Goal: Transaction & Acquisition: Purchase product/service

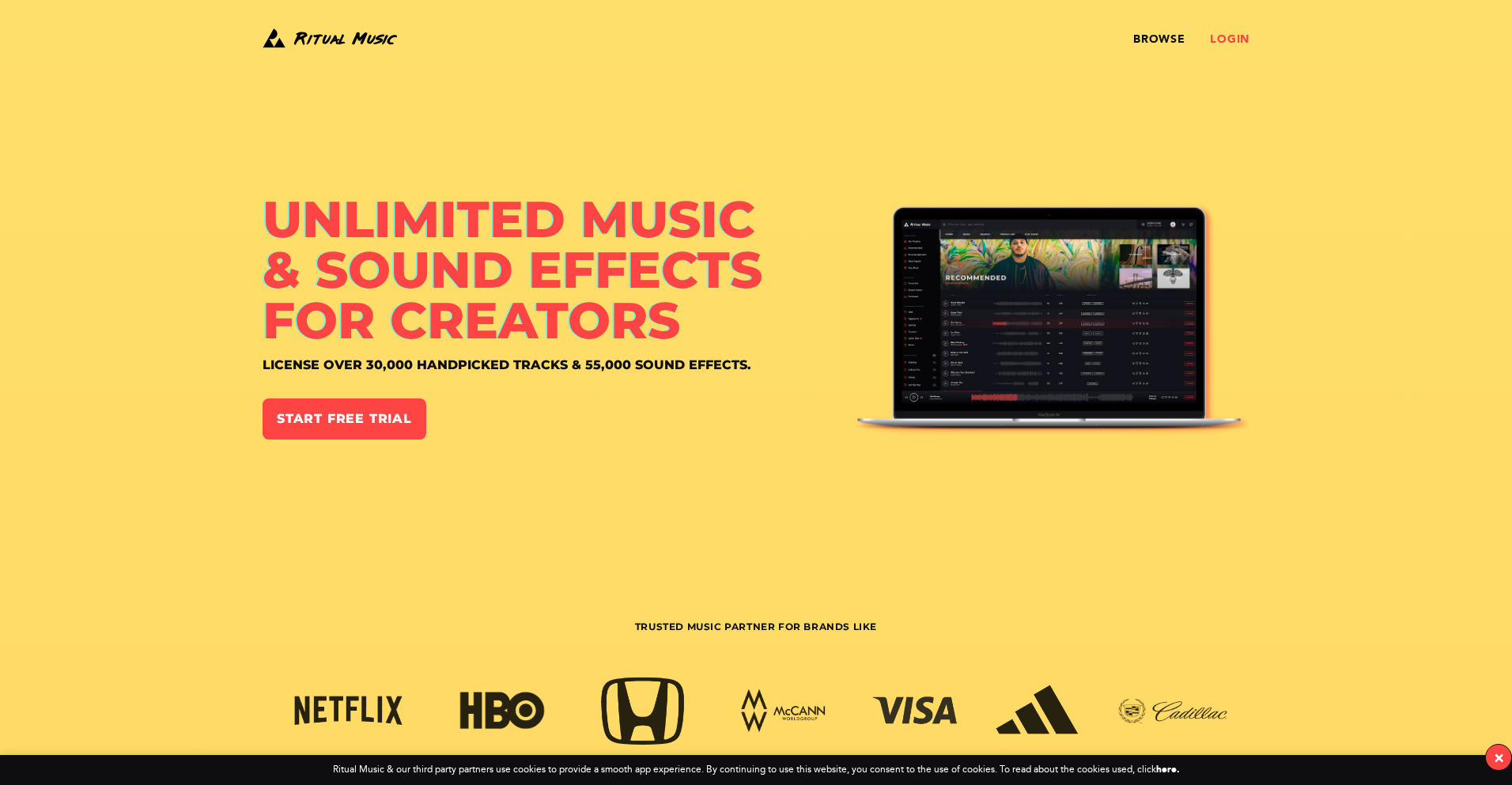
click at [1222, 34] on link "Login" at bounding box center [1229, 39] width 39 height 12
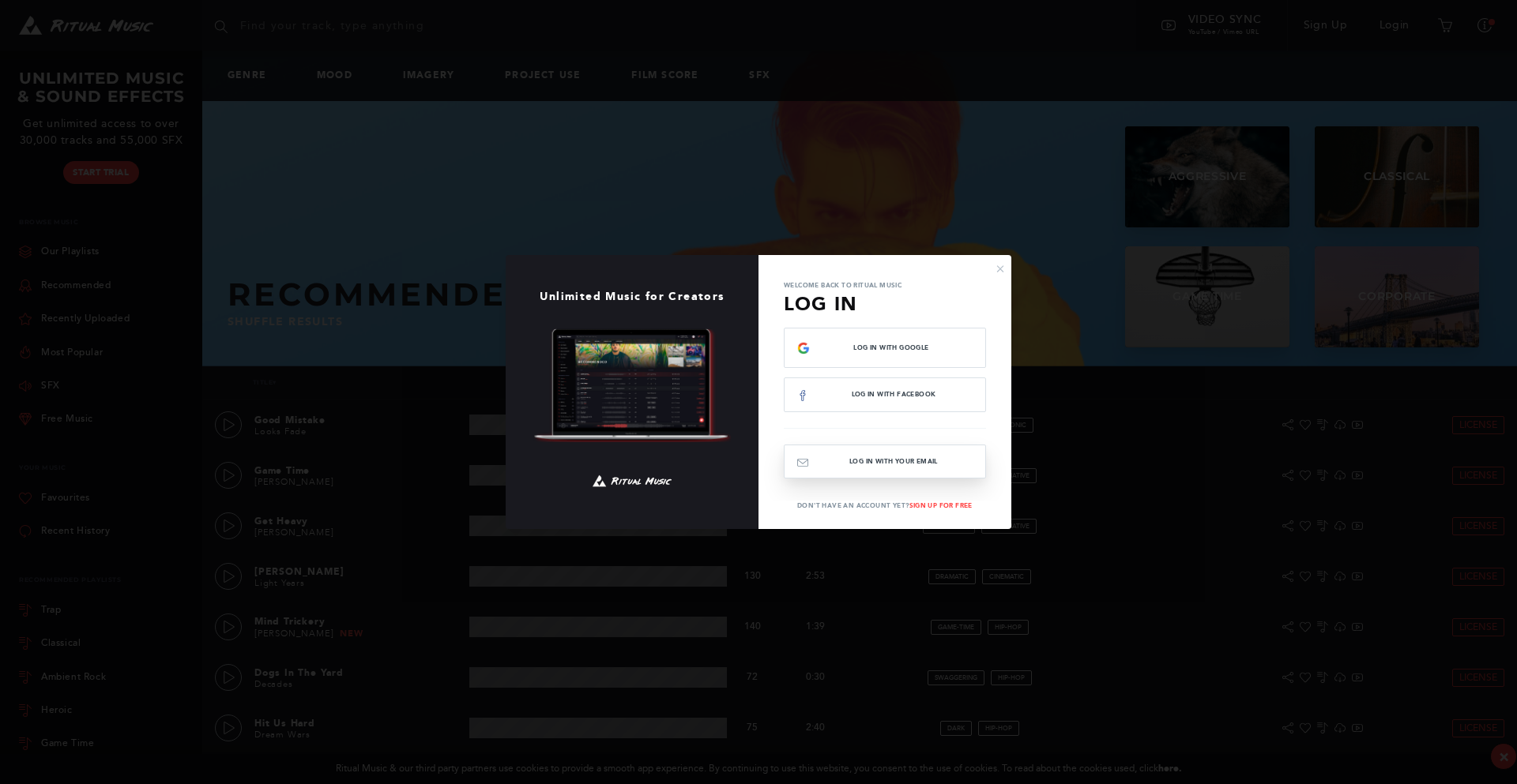
click at [874, 473] on button "Log In with your email" at bounding box center [884, 462] width 202 height 34
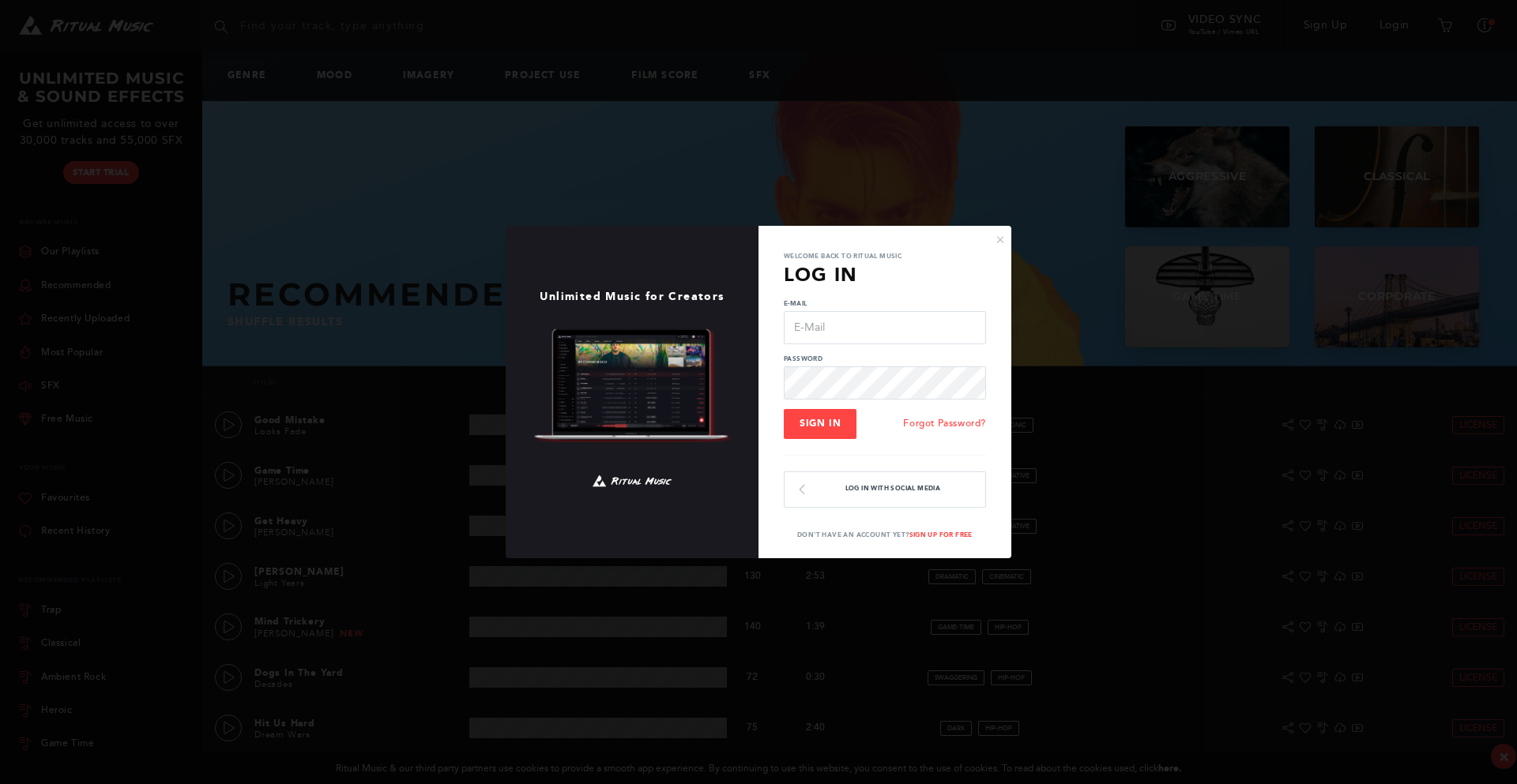
type input "video@bigbuild.vic.gov.au"
click at [840, 321] on input "video@bigbuild.vic.gov.au" at bounding box center [884, 328] width 202 height 33
click at [823, 416] on button "Sign In" at bounding box center [819, 424] width 72 height 30
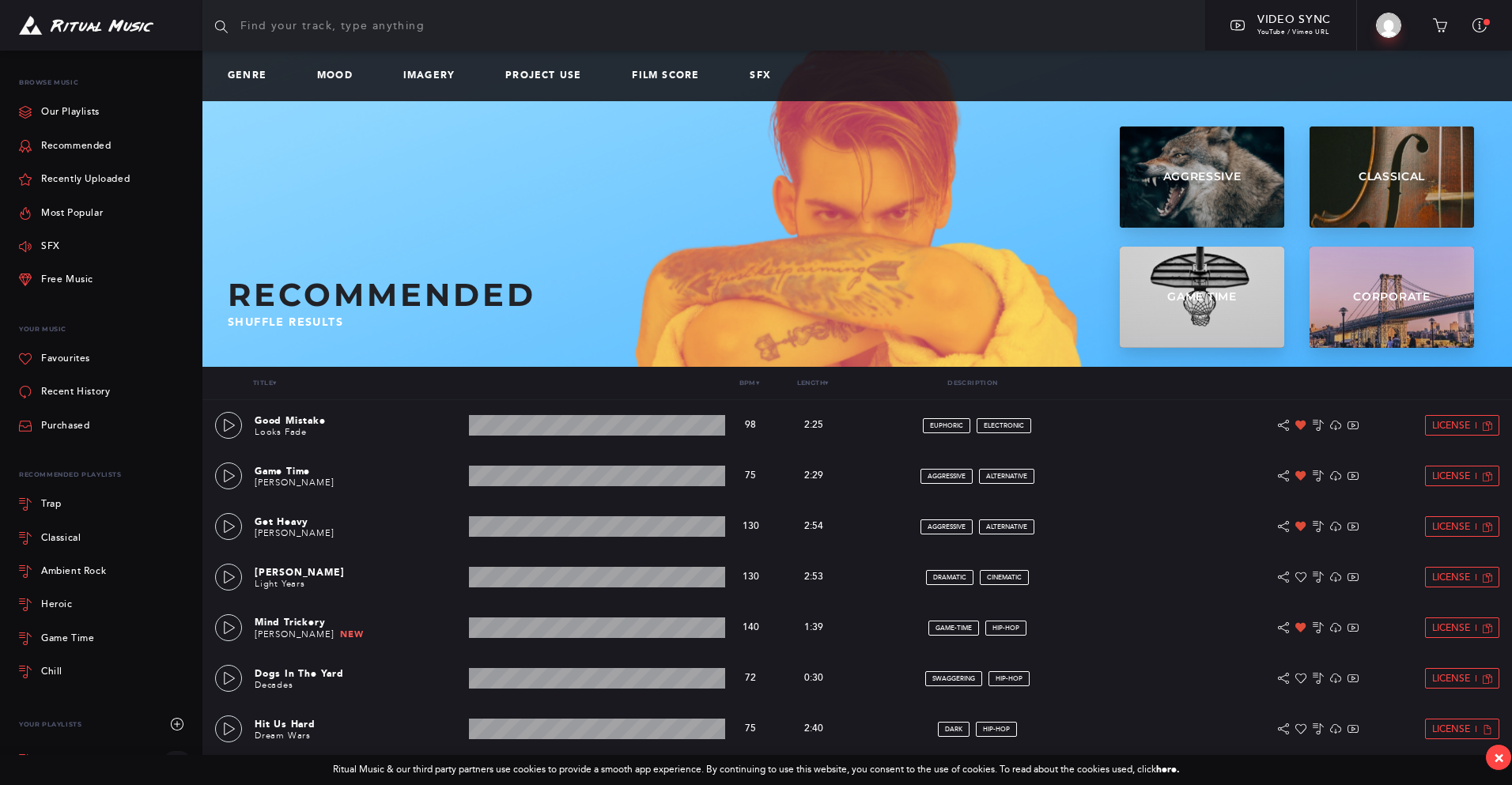
click at [251, 45] on input "text" at bounding box center [703, 25] width 1003 height 51
type input "polka"
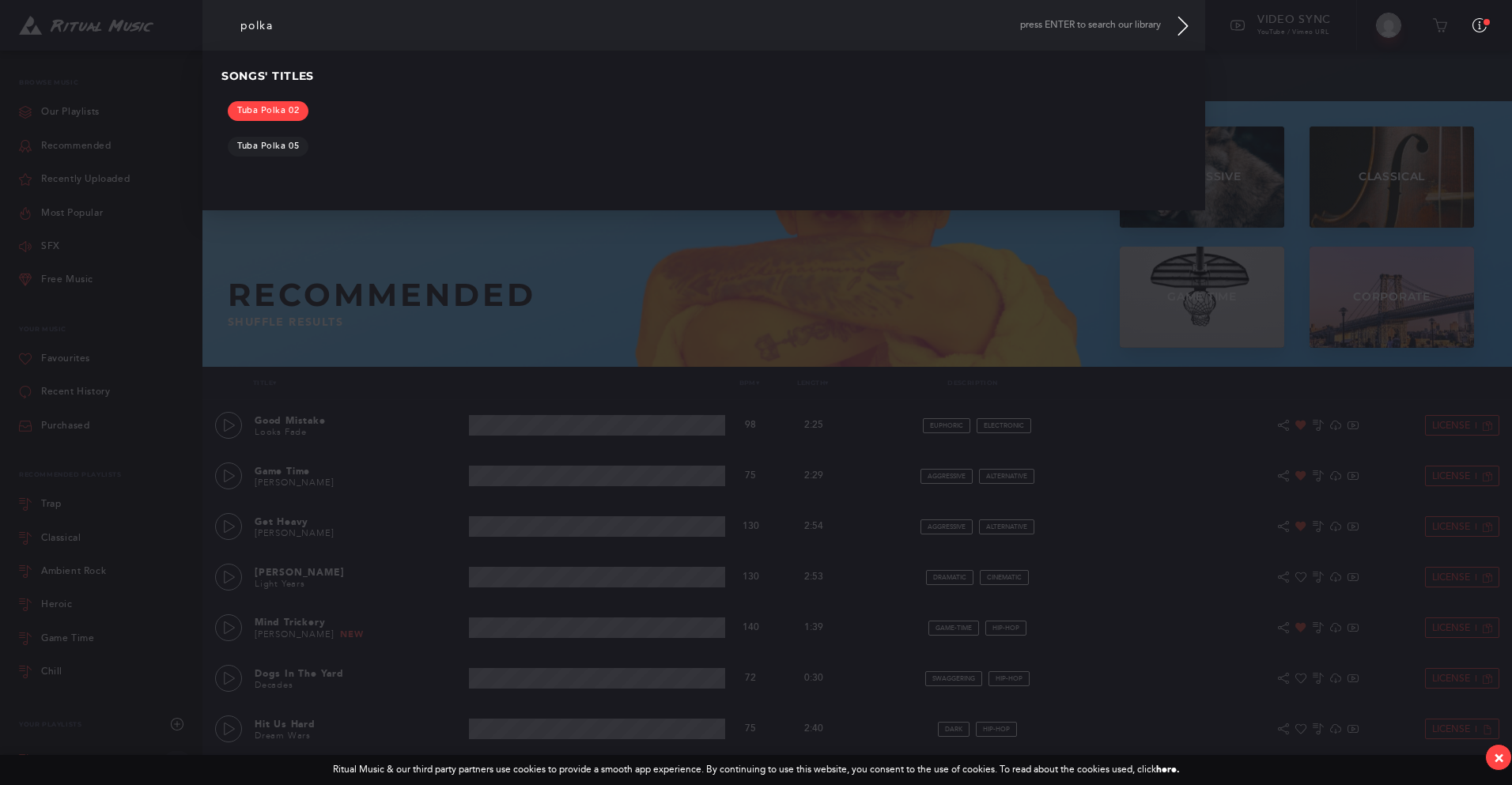
click at [289, 108] on link "Tuba Polka 02" at bounding box center [268, 111] width 81 height 20
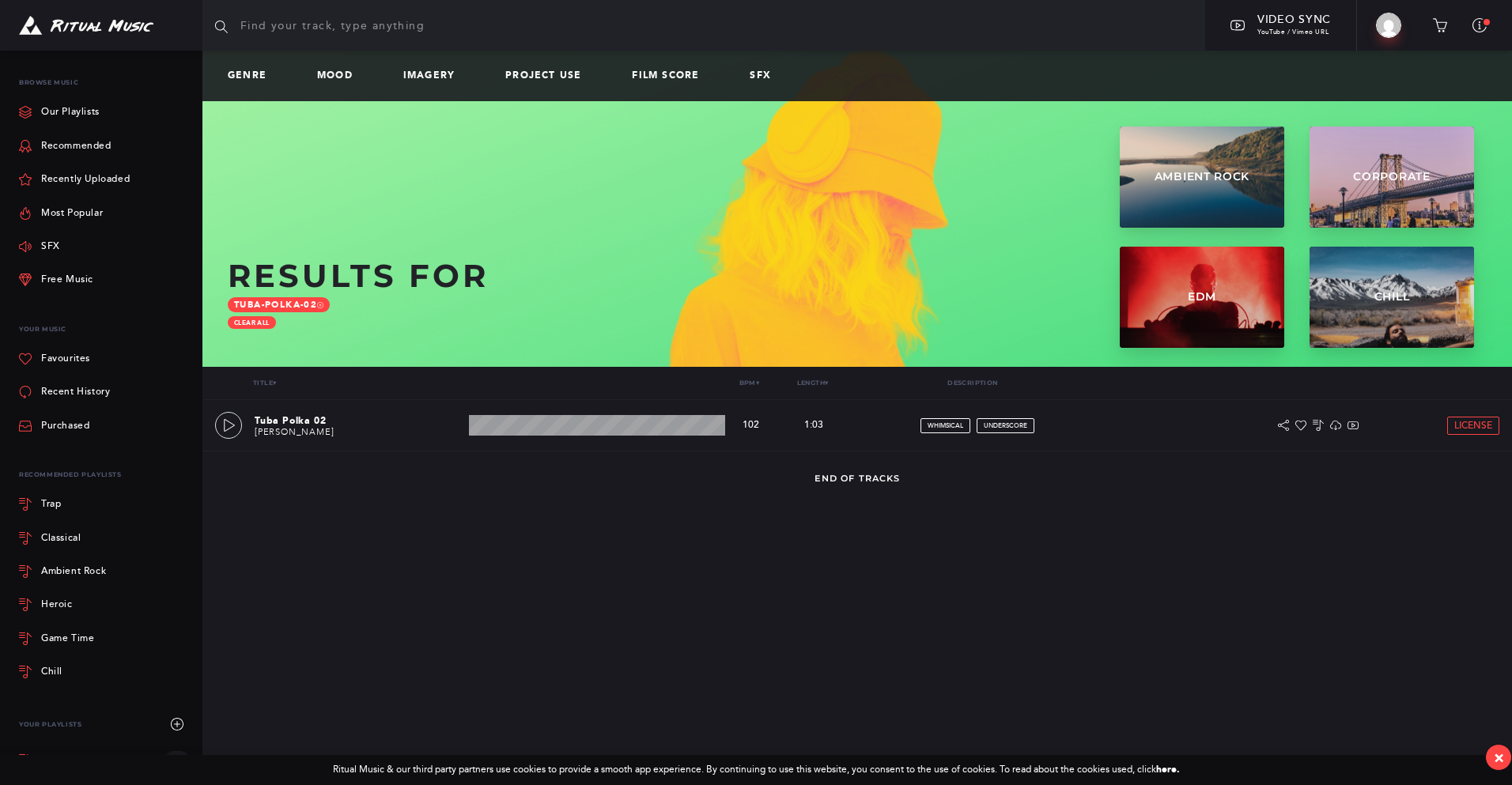
drag, startPoint x: 536, startPoint y: 619, endPoint x: 267, endPoint y: 470, distance: 307.5
click at [536, 619] on section "Browse Playlists Blog Video Sync YouTube / Vimeo URL Big Build Video Profile Up…" at bounding box center [756, 392] width 1512 height 785
click at [232, 425] on icon at bounding box center [229, 424] width 12 height 12
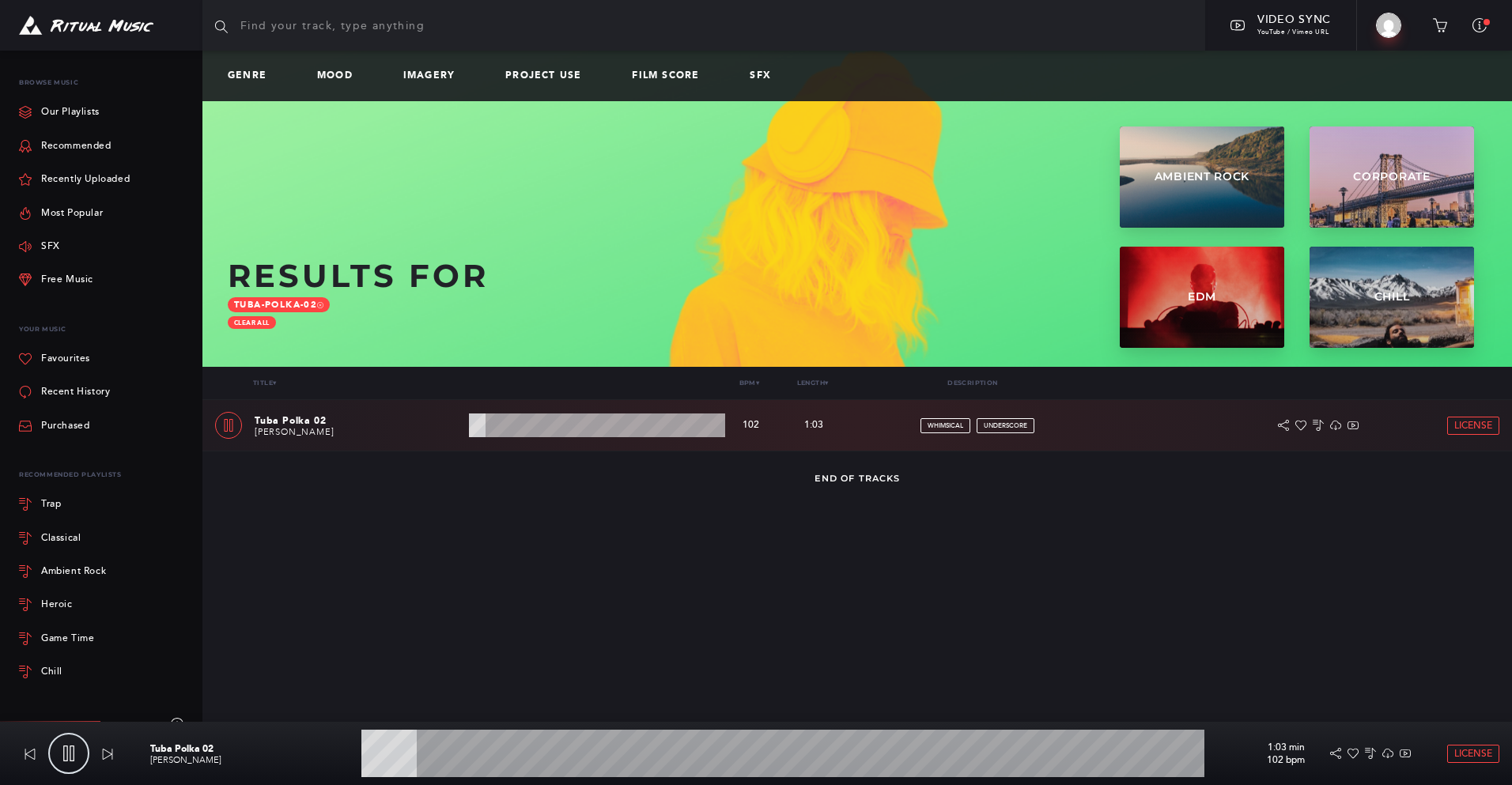
click at [375, 44] on input "text" at bounding box center [703, 25] width 1003 height 51
type input "8.29"
type input "e"
type input "8.5"
type input "ea"
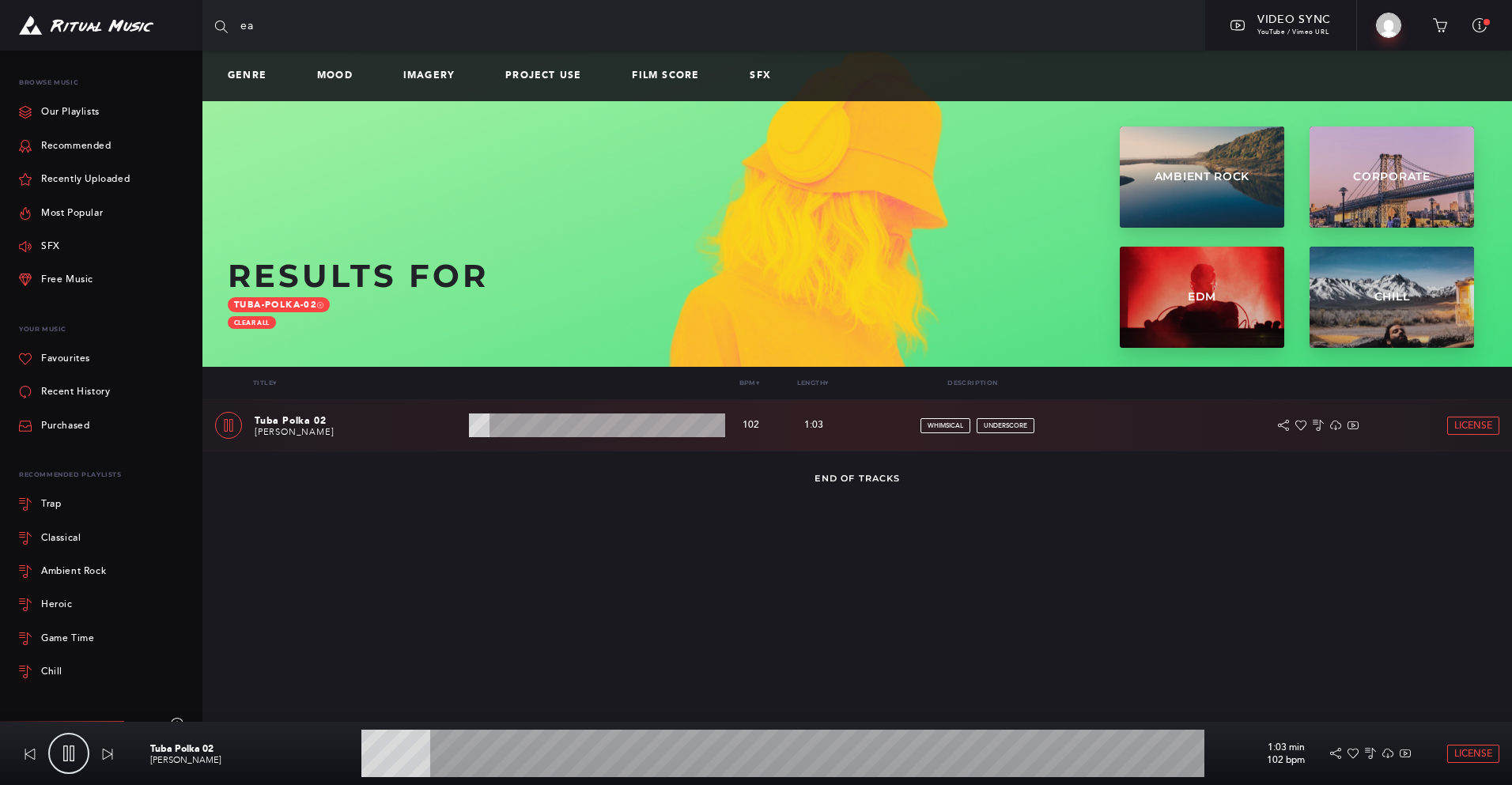
type input "8.61"
type input "eas"
type input "8.8"
type input "east"
type input "8.97"
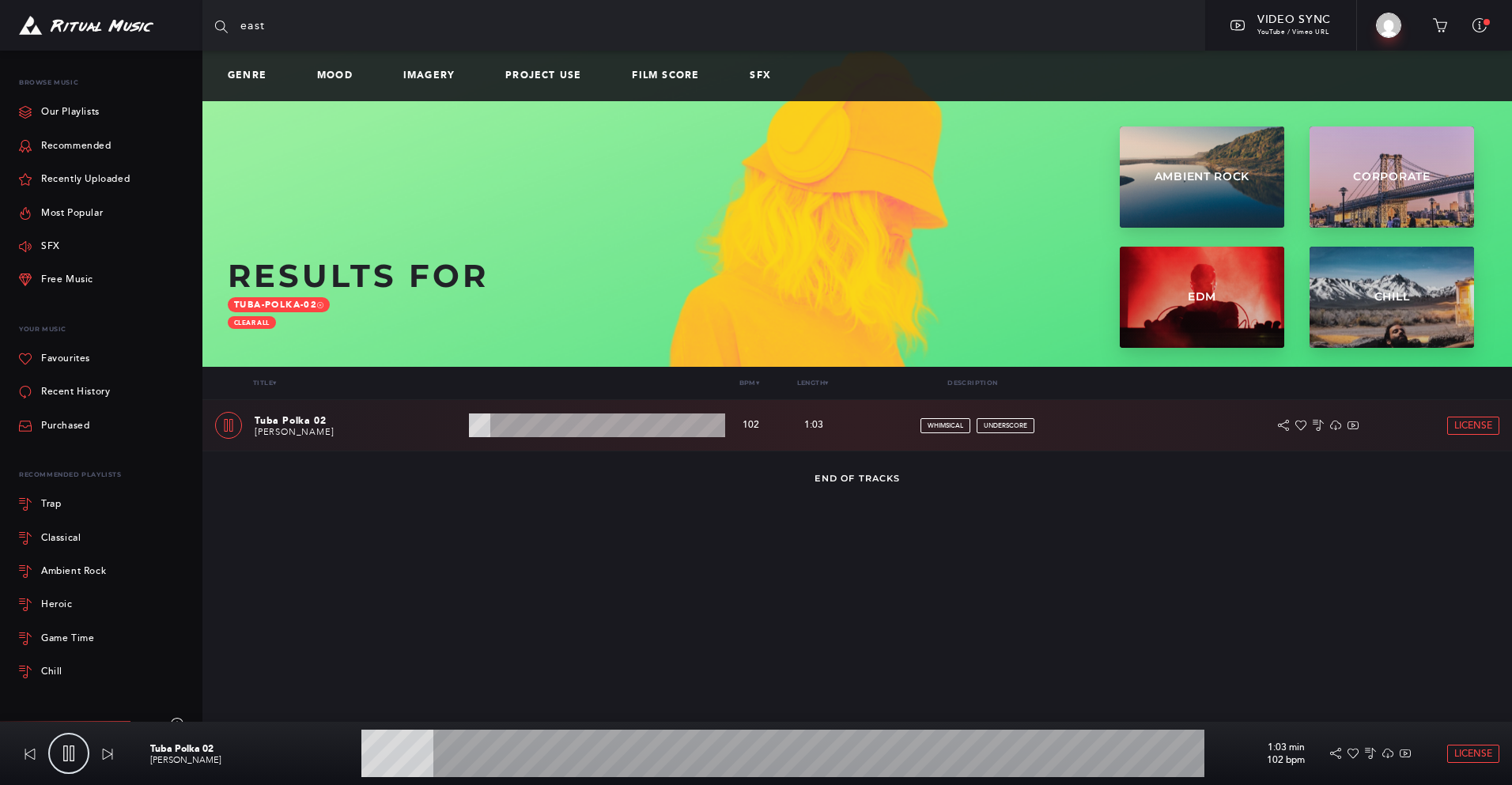
type input "easte"
type input "9.15"
type input "easter"
type input "9.39"
type input "eastern"
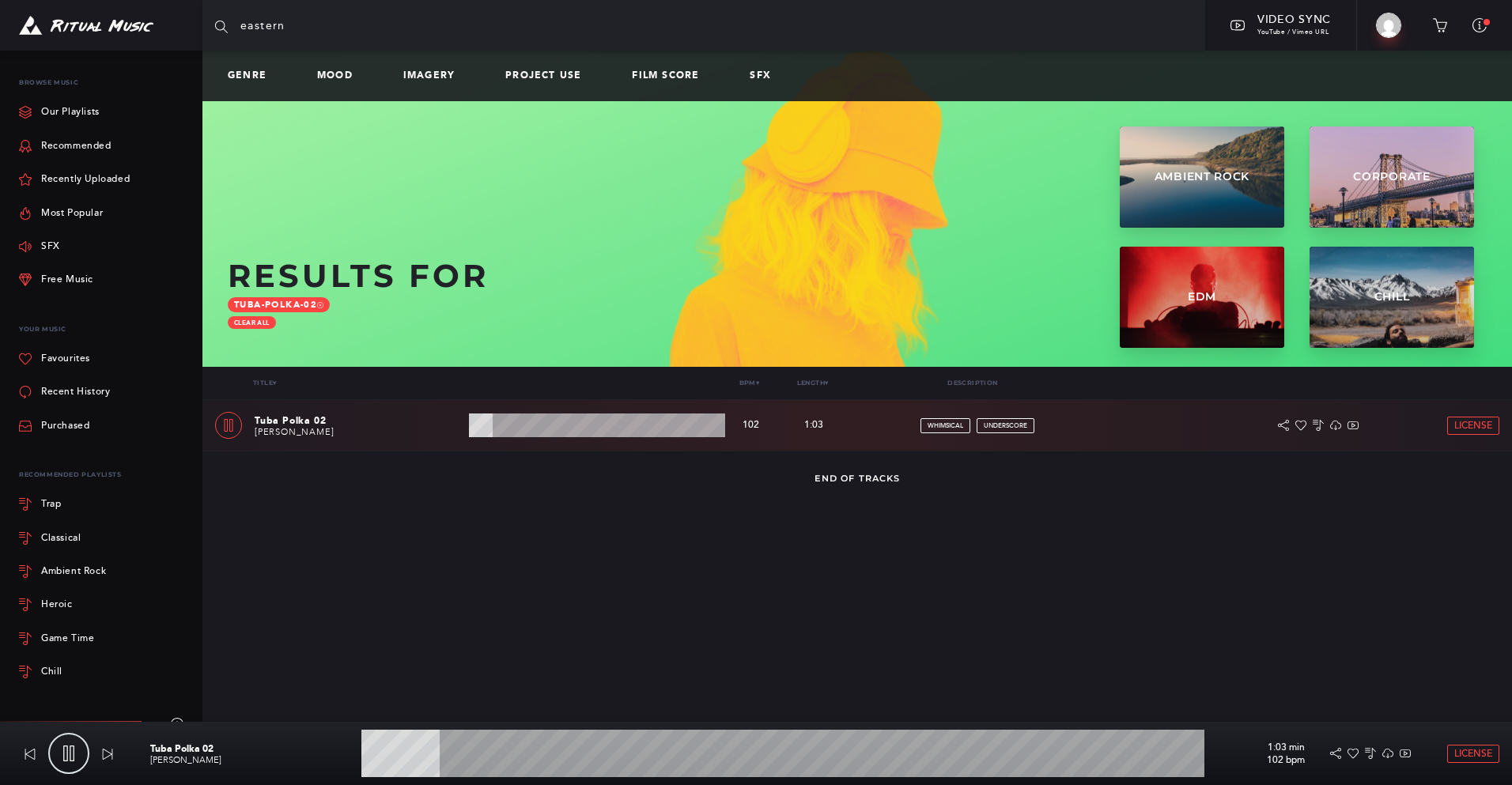
type input "9.55"
type input "eastern"
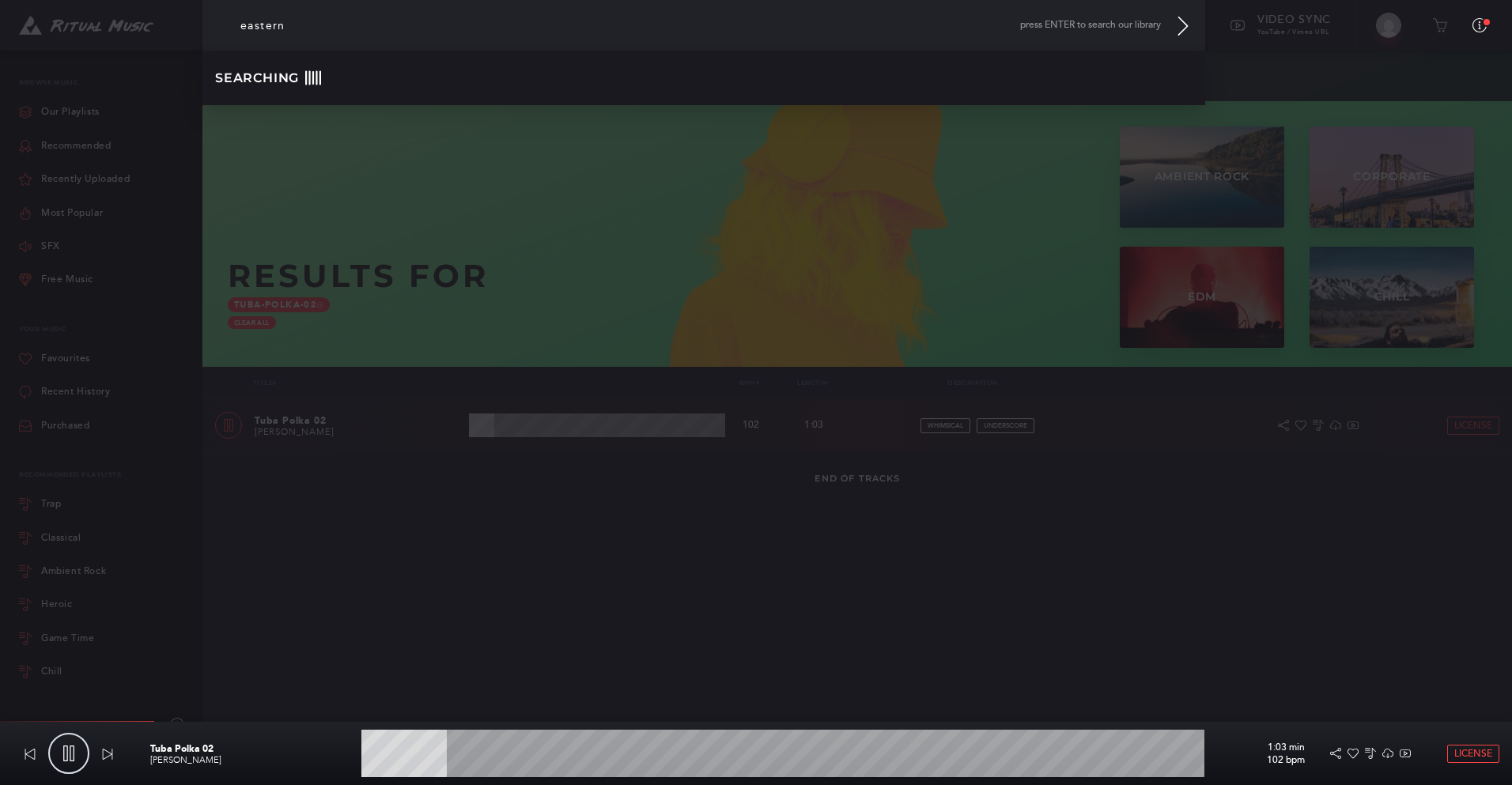
type input "10.34"
type input "eastern e"
type input "10.48"
type input "eastern er"
type input "11.53"
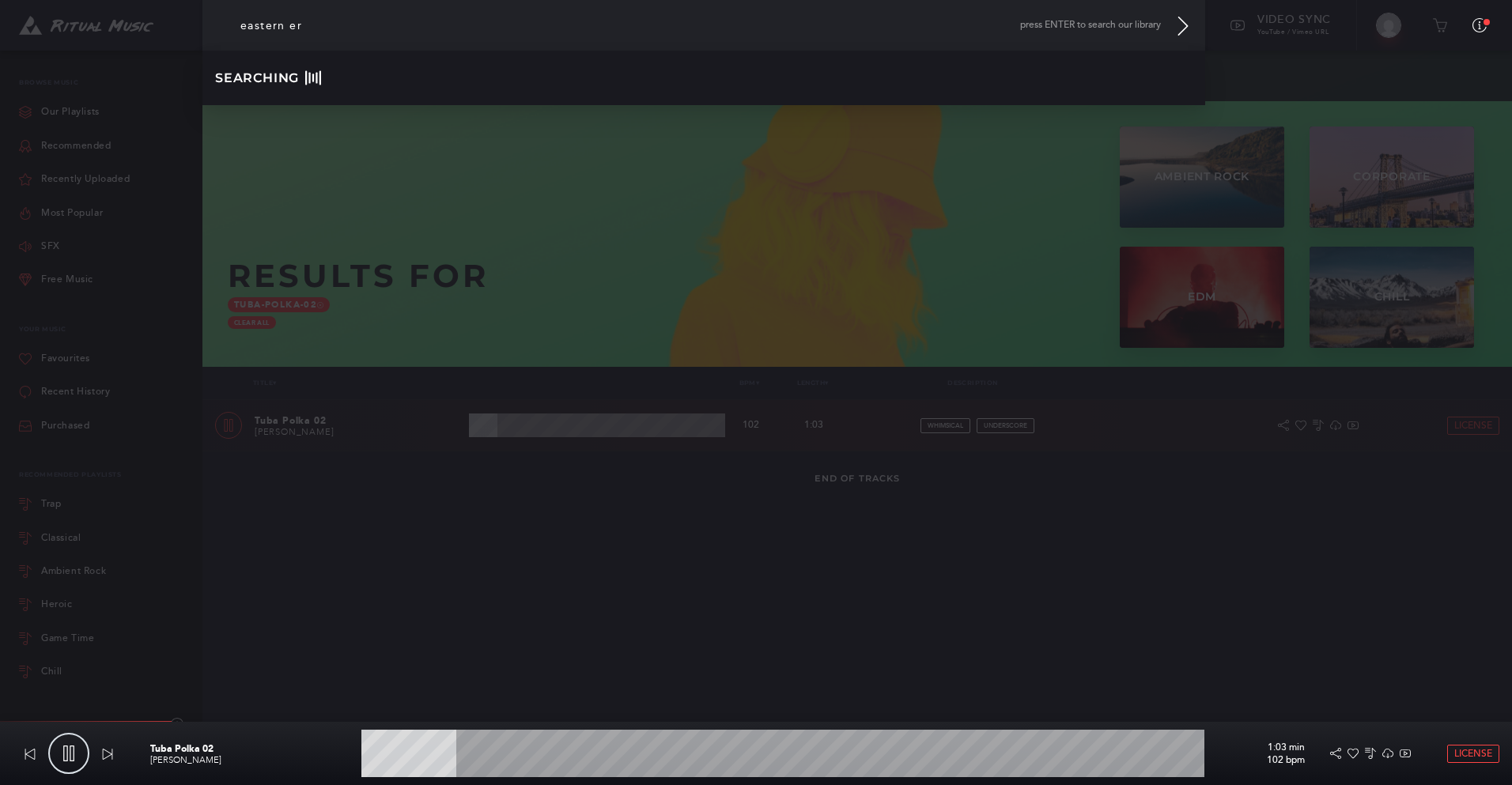
type input "eastern e"
type input "11.84"
type input "eastern eu"
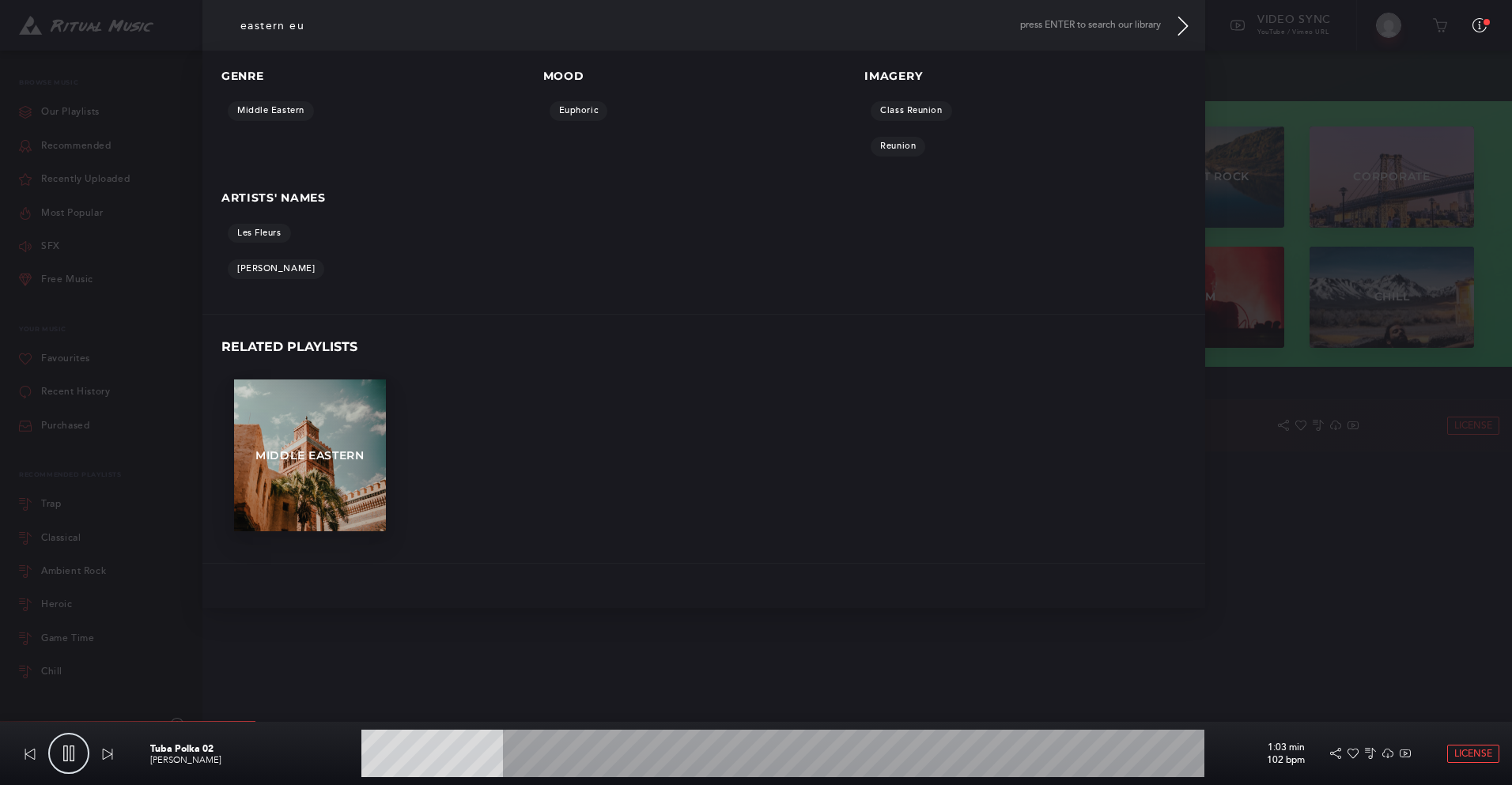
type input "16.93"
type input "eastern euo"
type input "17.52"
type input "eastern euop"
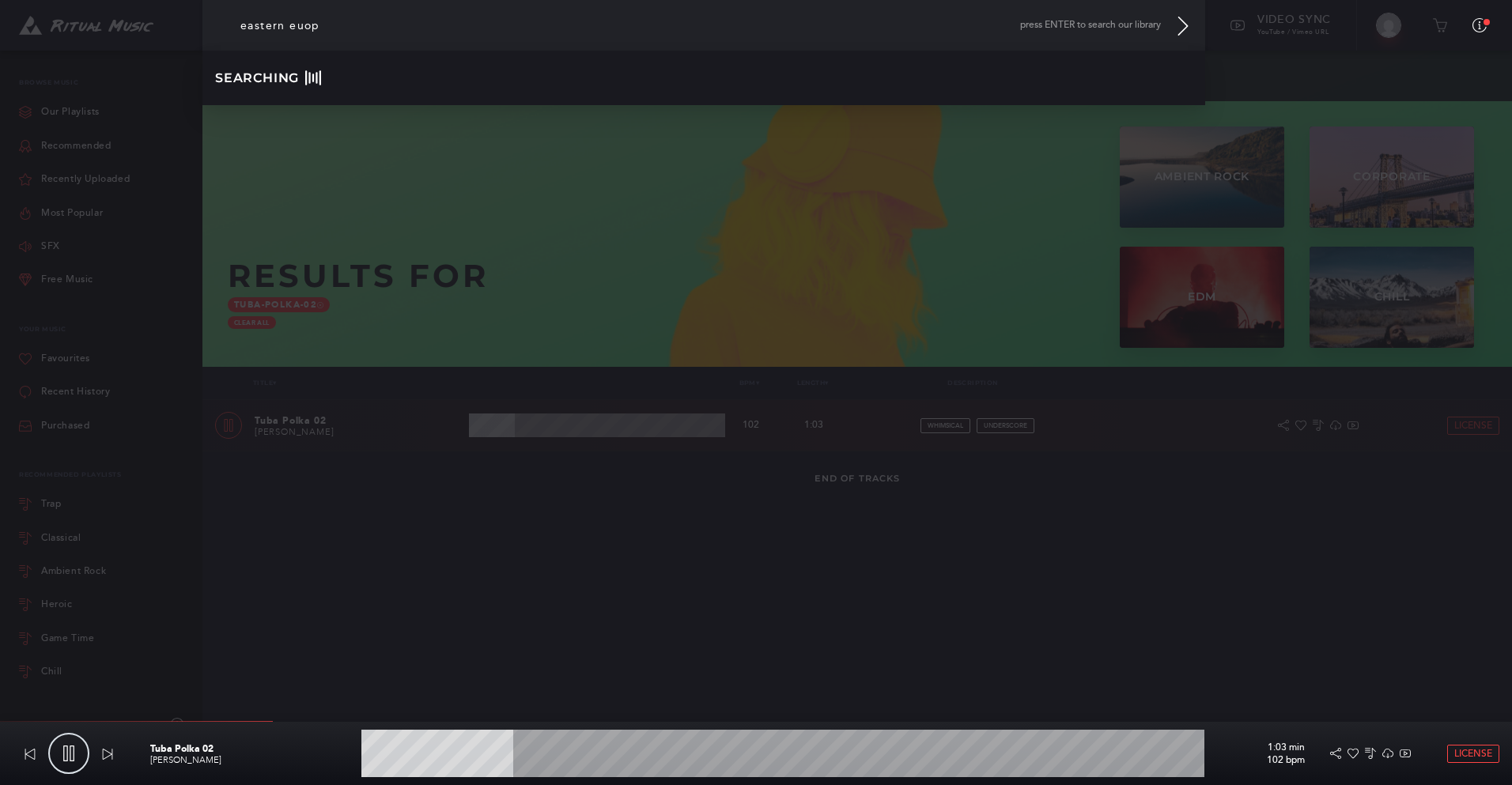
type input "18.13"
type input "eastern euo"
type input "18.33"
type input "eastern eu"
type input "18.43"
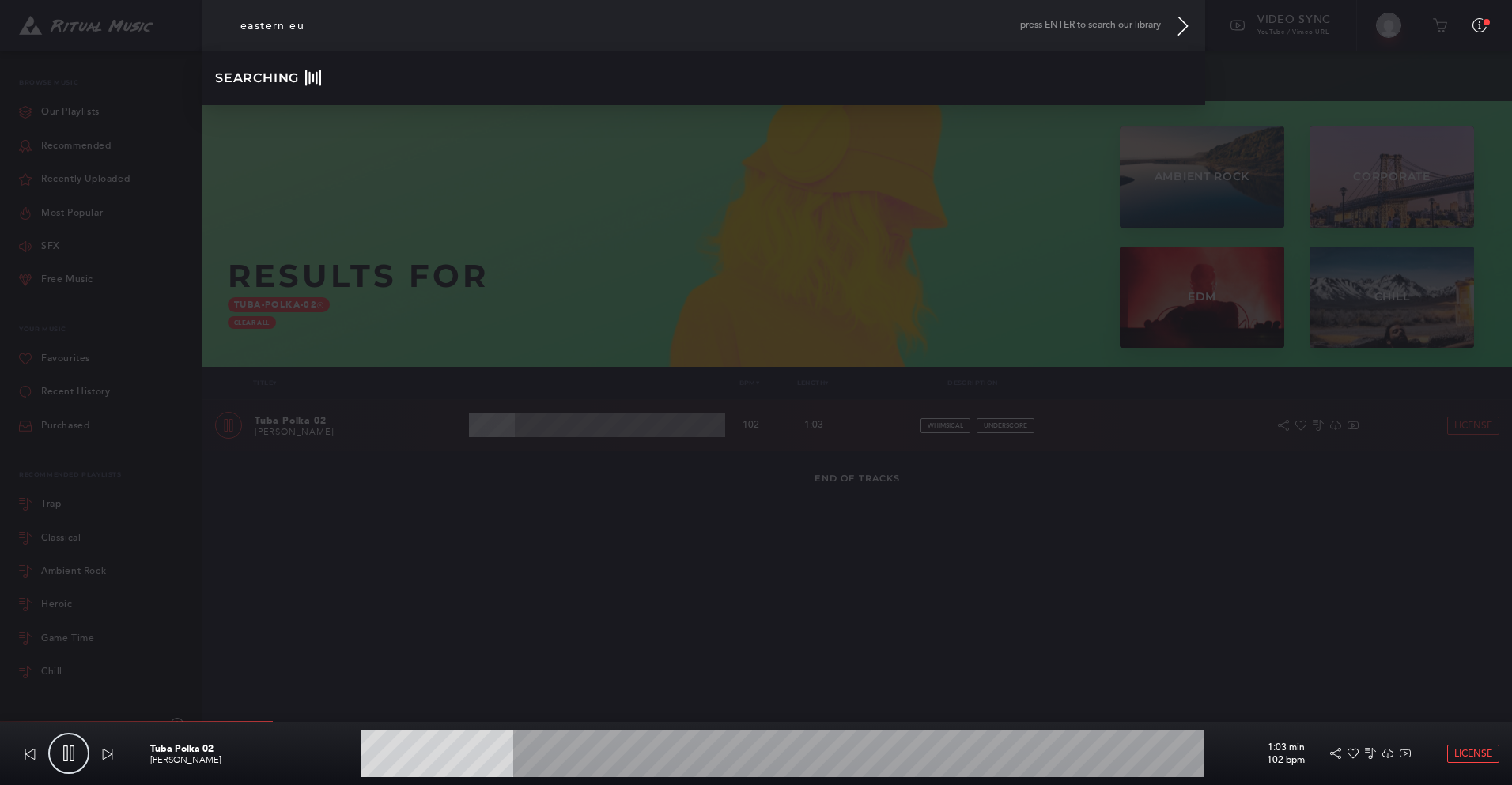
type input "eastern eur"
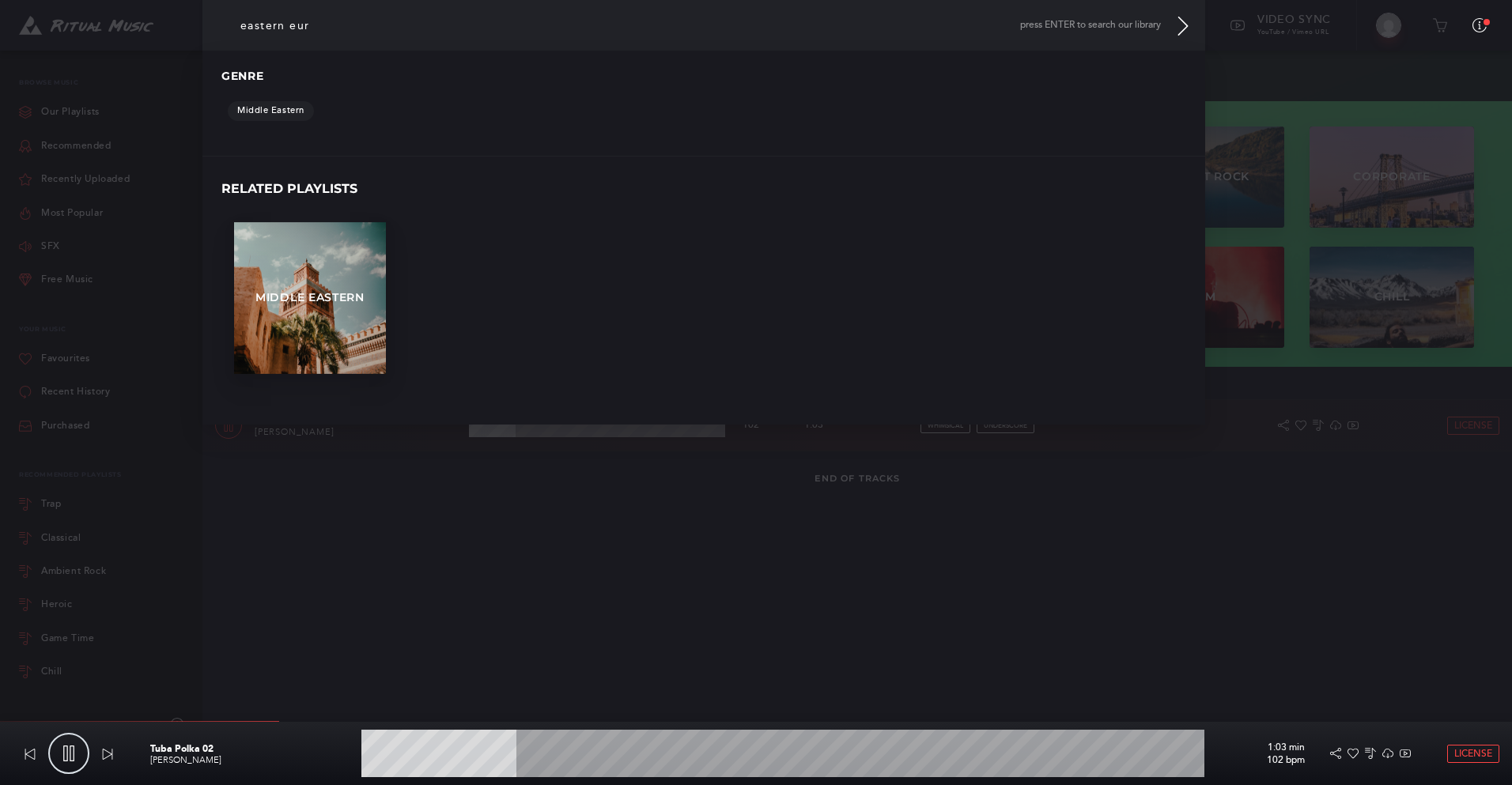
type input "18.59"
type input "eastern euro"
type input "18.83"
type input "eastern europ"
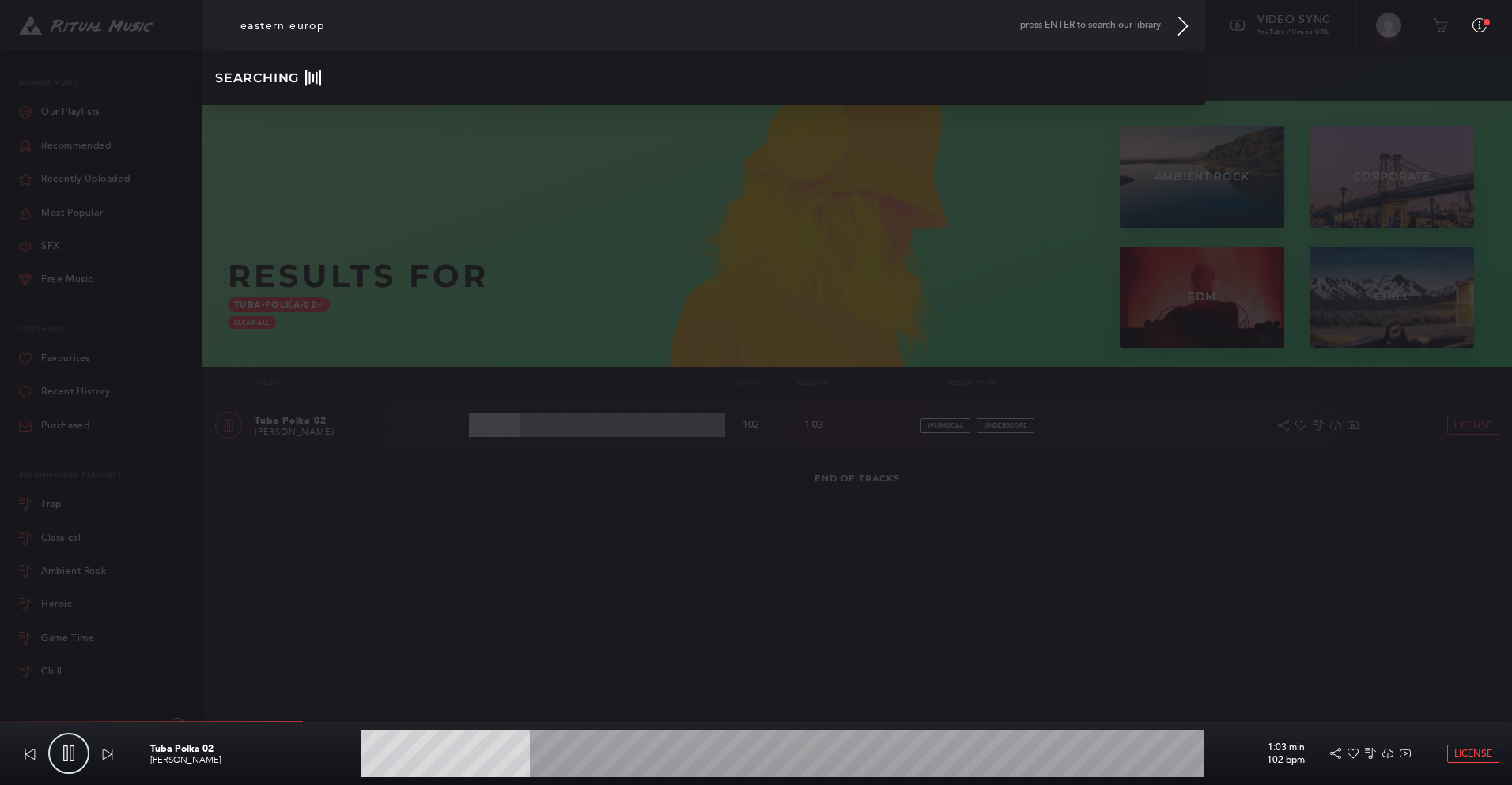
type input "20.14"
type input "eastern euro"
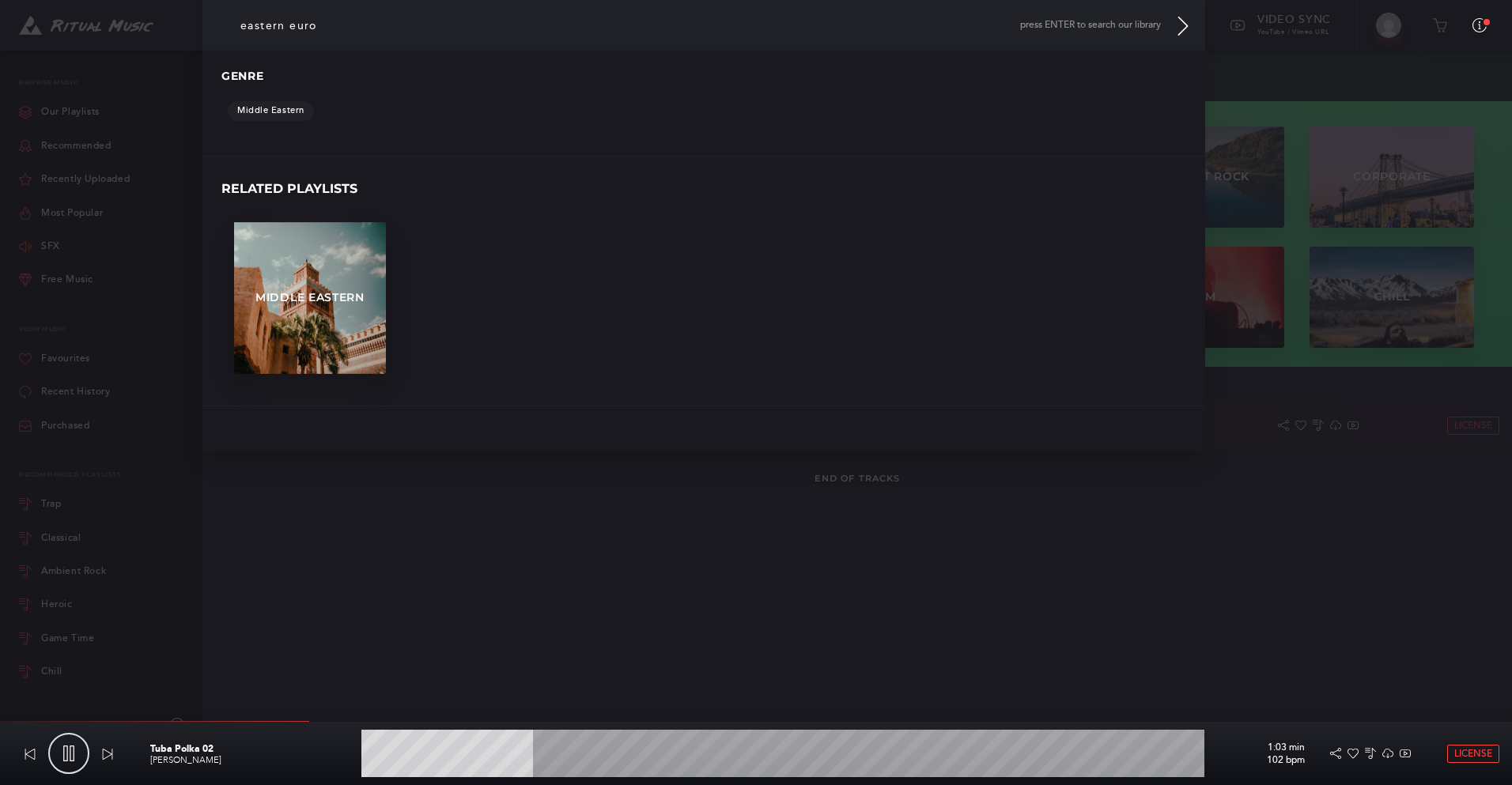
type input "20.56"
type input "eastern euroe"
type input "20.7"
type input "eastern euroea"
type input "21.31"
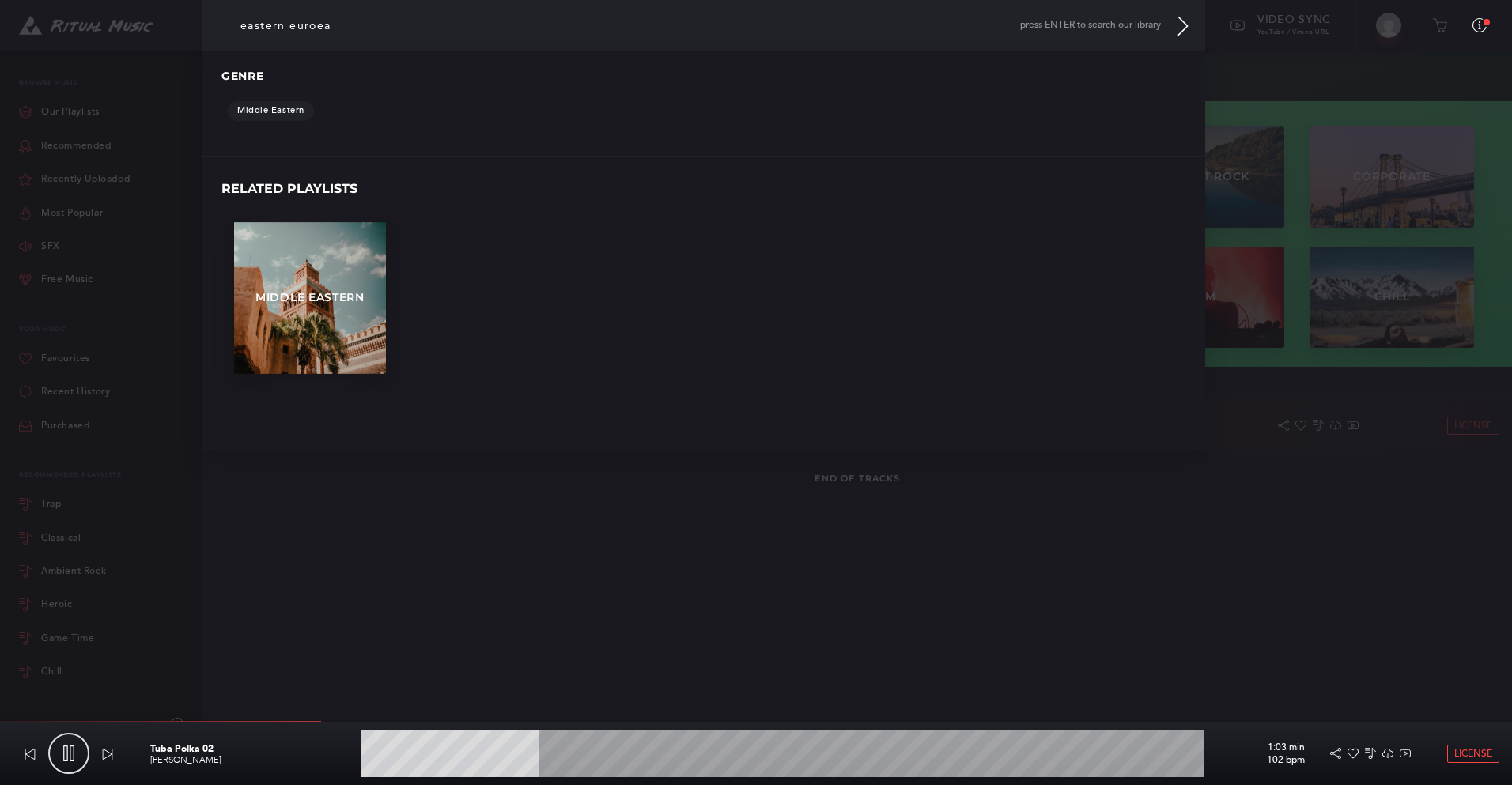
type input "eastern euroe"
type input "21.57"
type input "eastern euro"
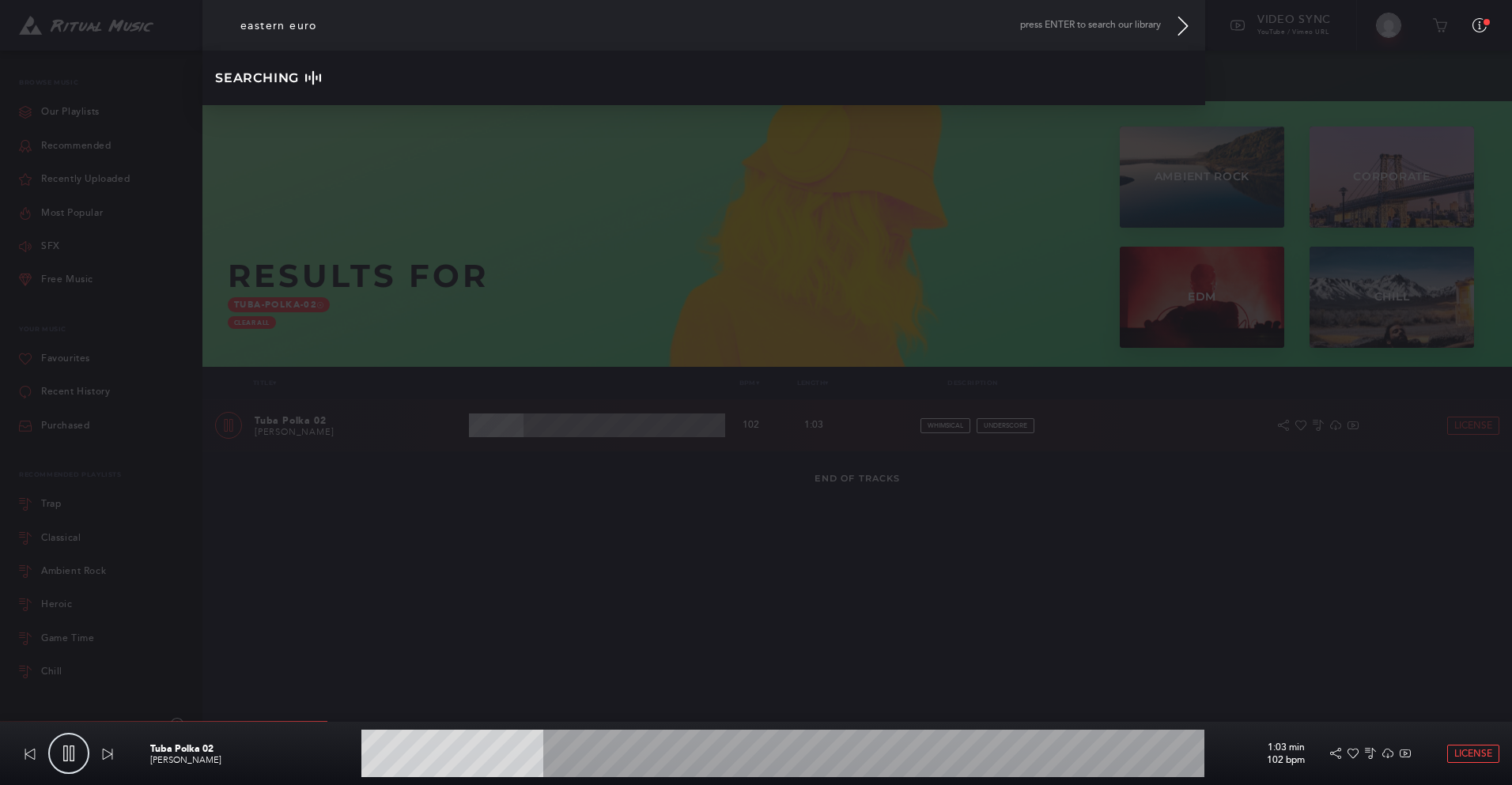
type input "21.78"
type input "eastern eur"
type input "22.01"
type input "eastern eurp"
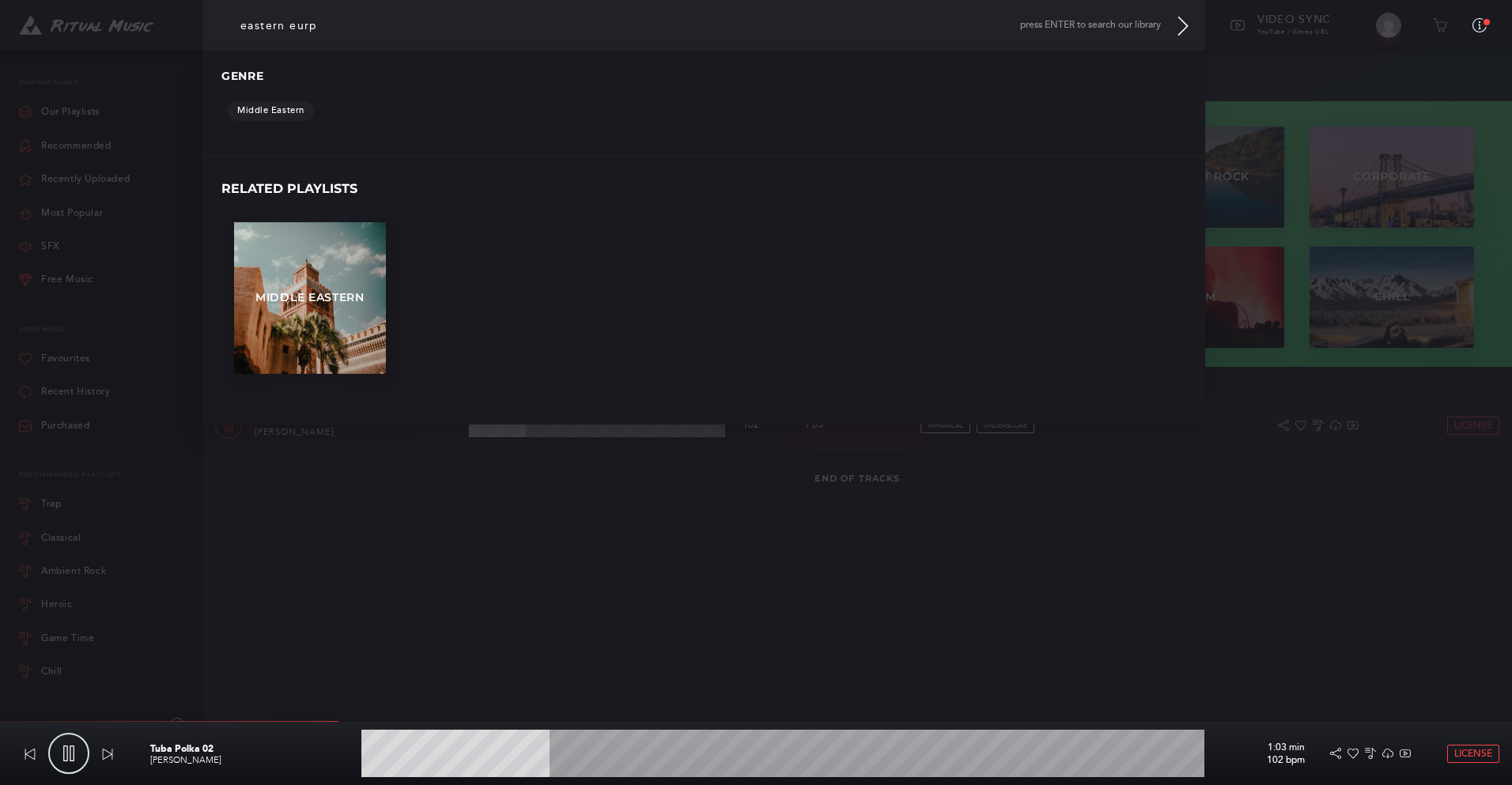
type input "22.73"
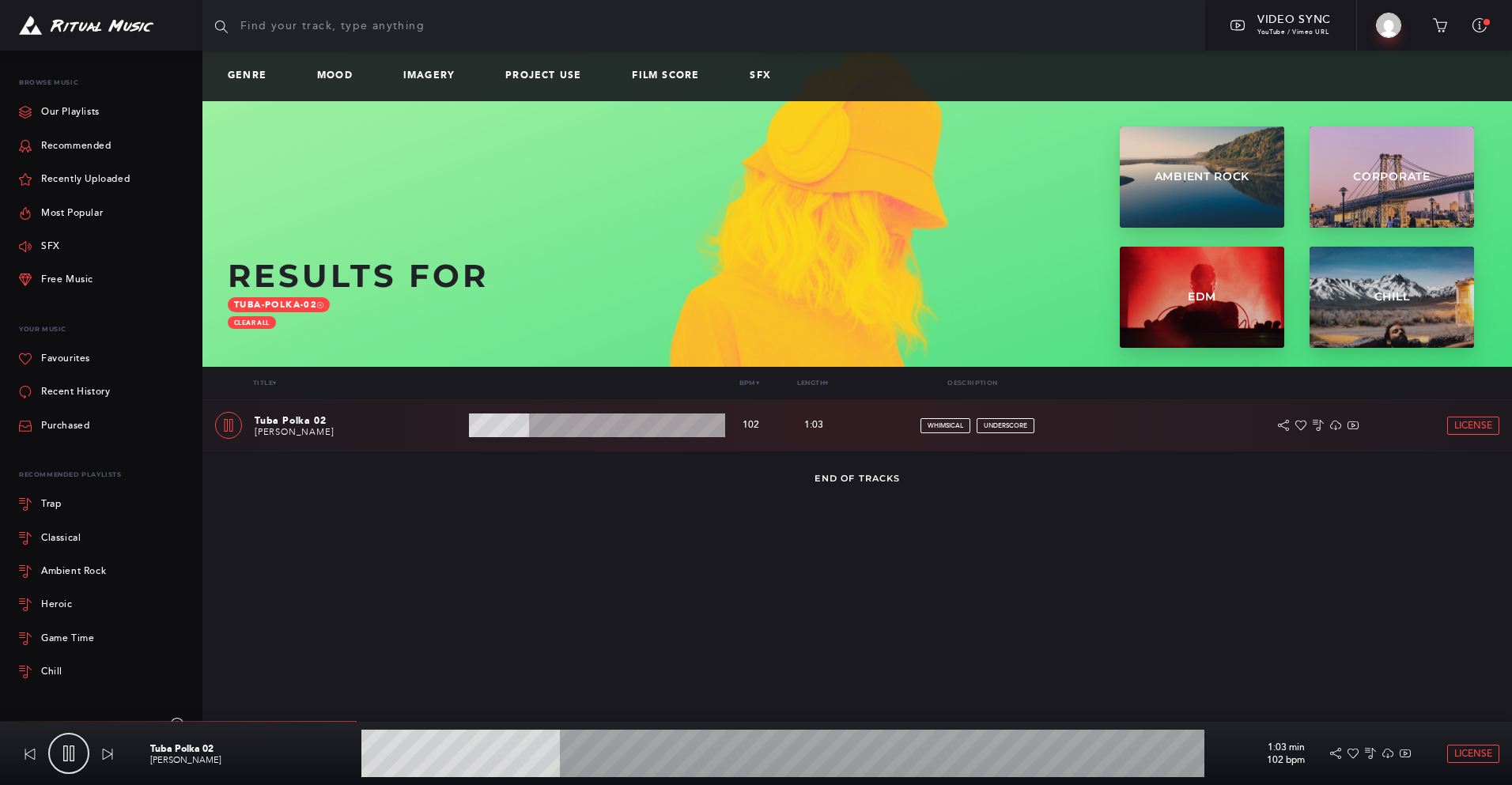
type input "23.83"
type input "r"
type input "23.91"
type input "ro"
type input "24.04"
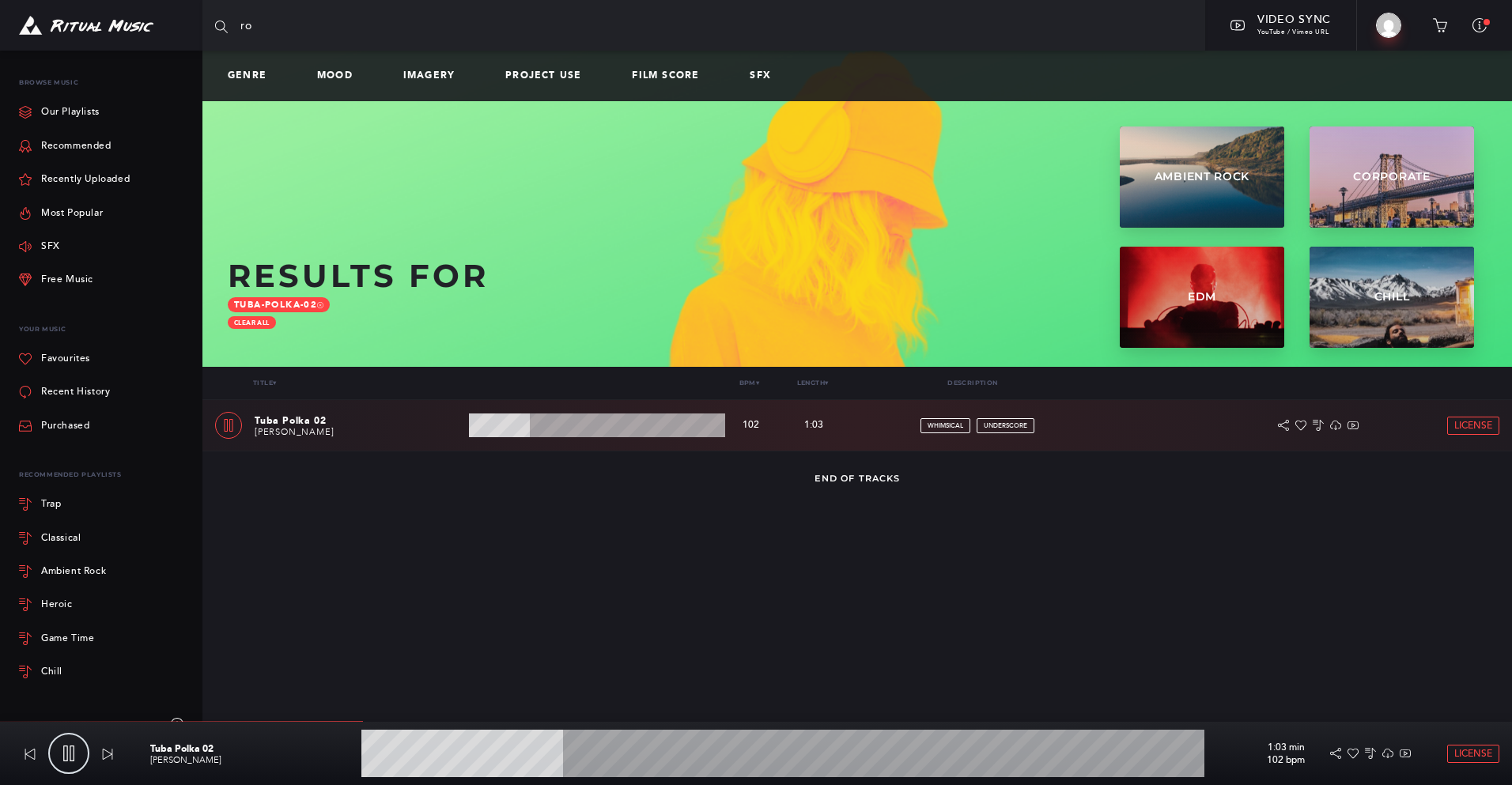
type input "rom"
type input "24.21"
type input "roma"
type input "24.34"
type input "roman"
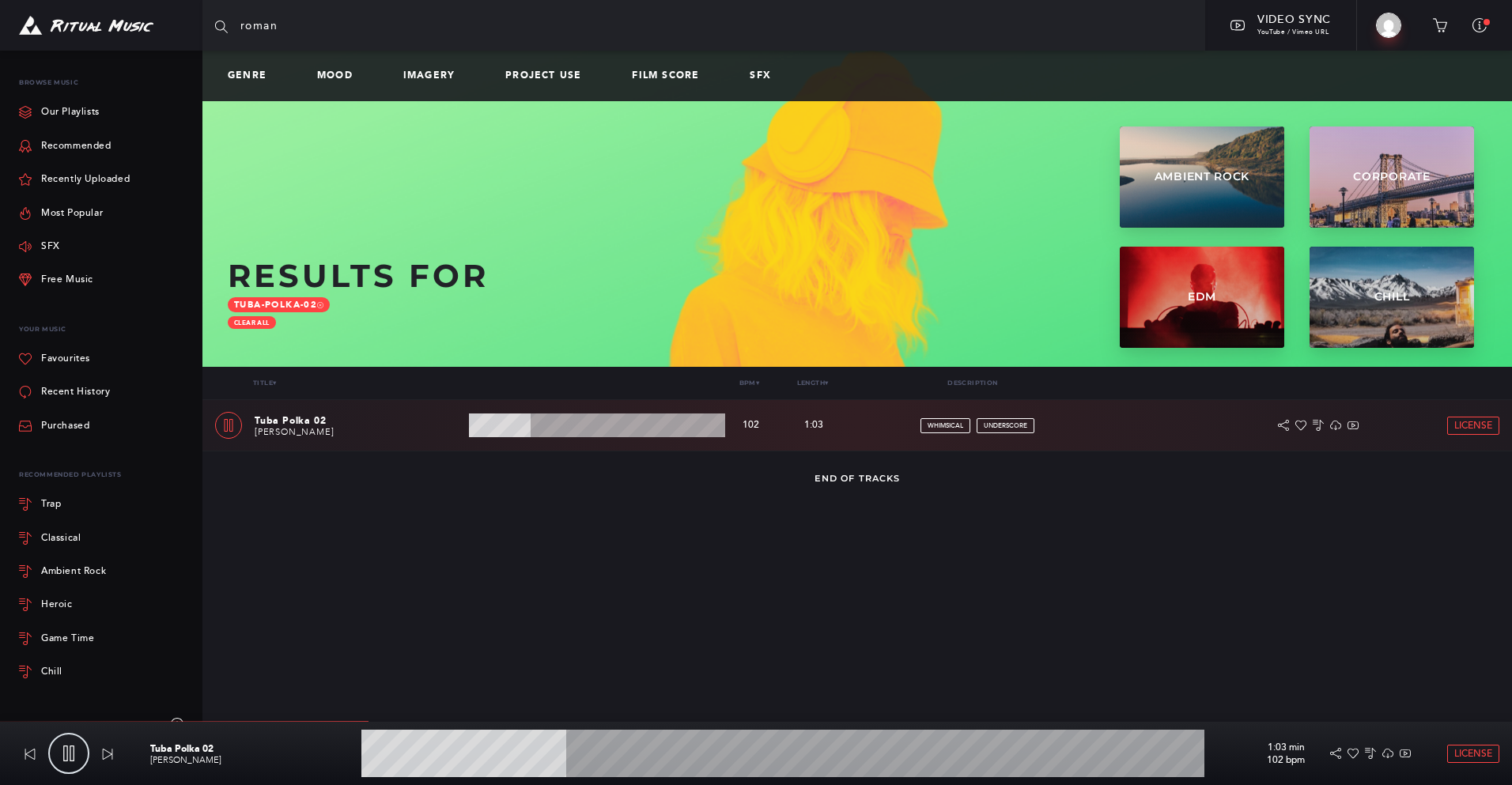
type input "24.54"
type input "romani"
type input "24.7"
type input "romania"
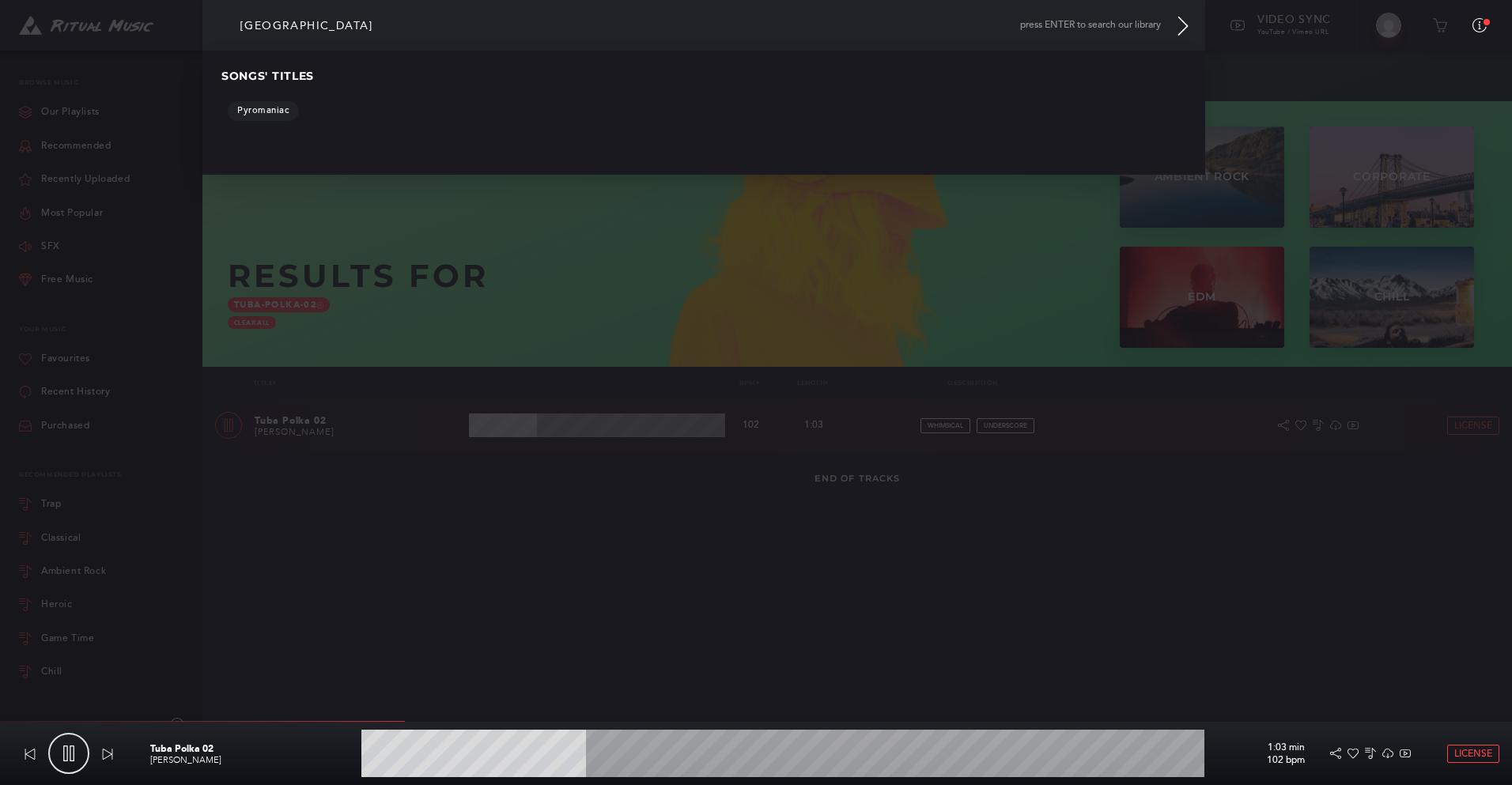
type input "27.08"
type input "27.39"
type input "r"
type input "27.48"
type input "ro"
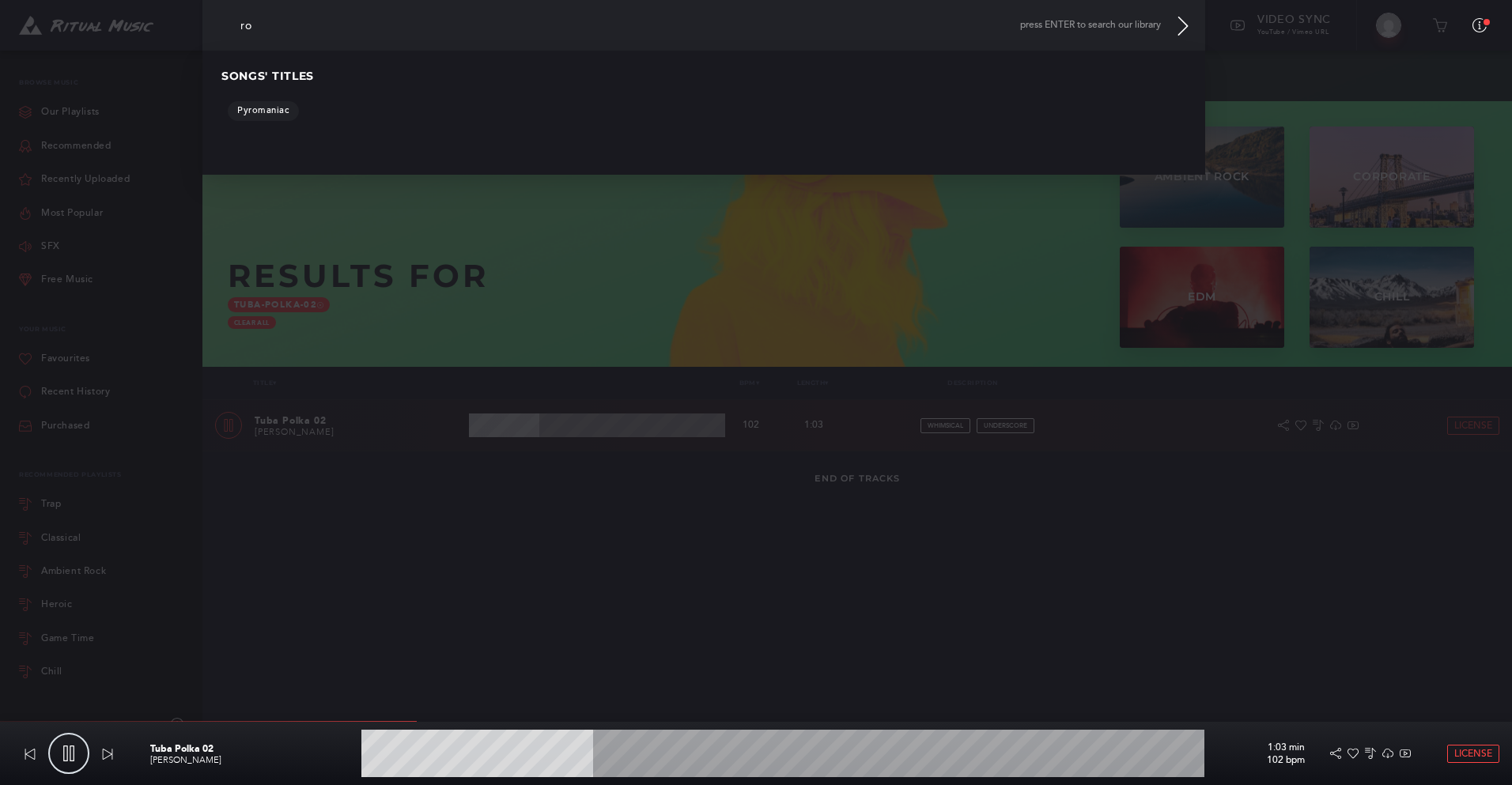
type input "27.57"
type input "rom"
type input "27.74"
type input "roma"
type input "27.9"
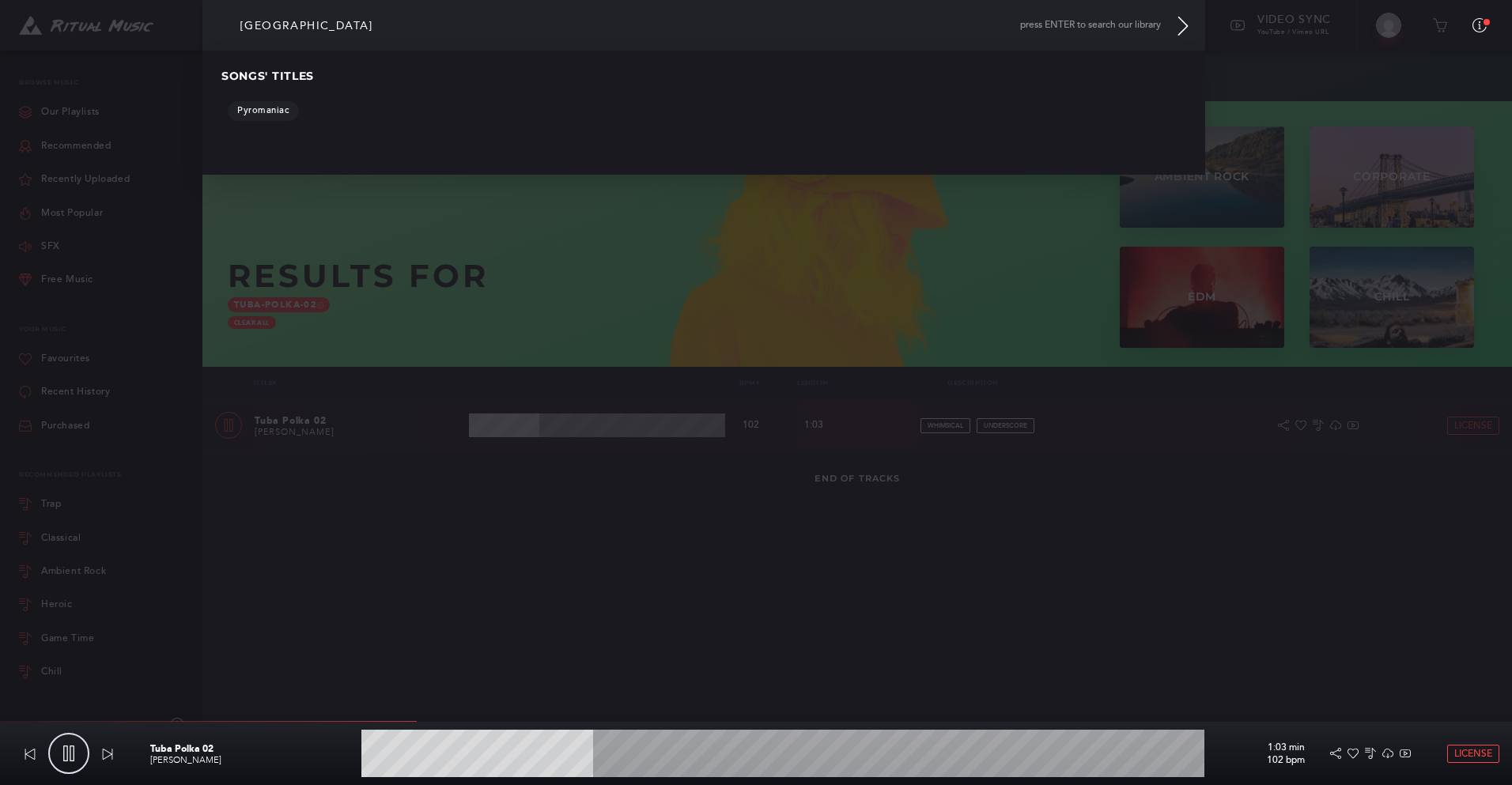
type input "roman"
type input "28.04"
type input "romani"
type input "30.43"
type input "30.71"
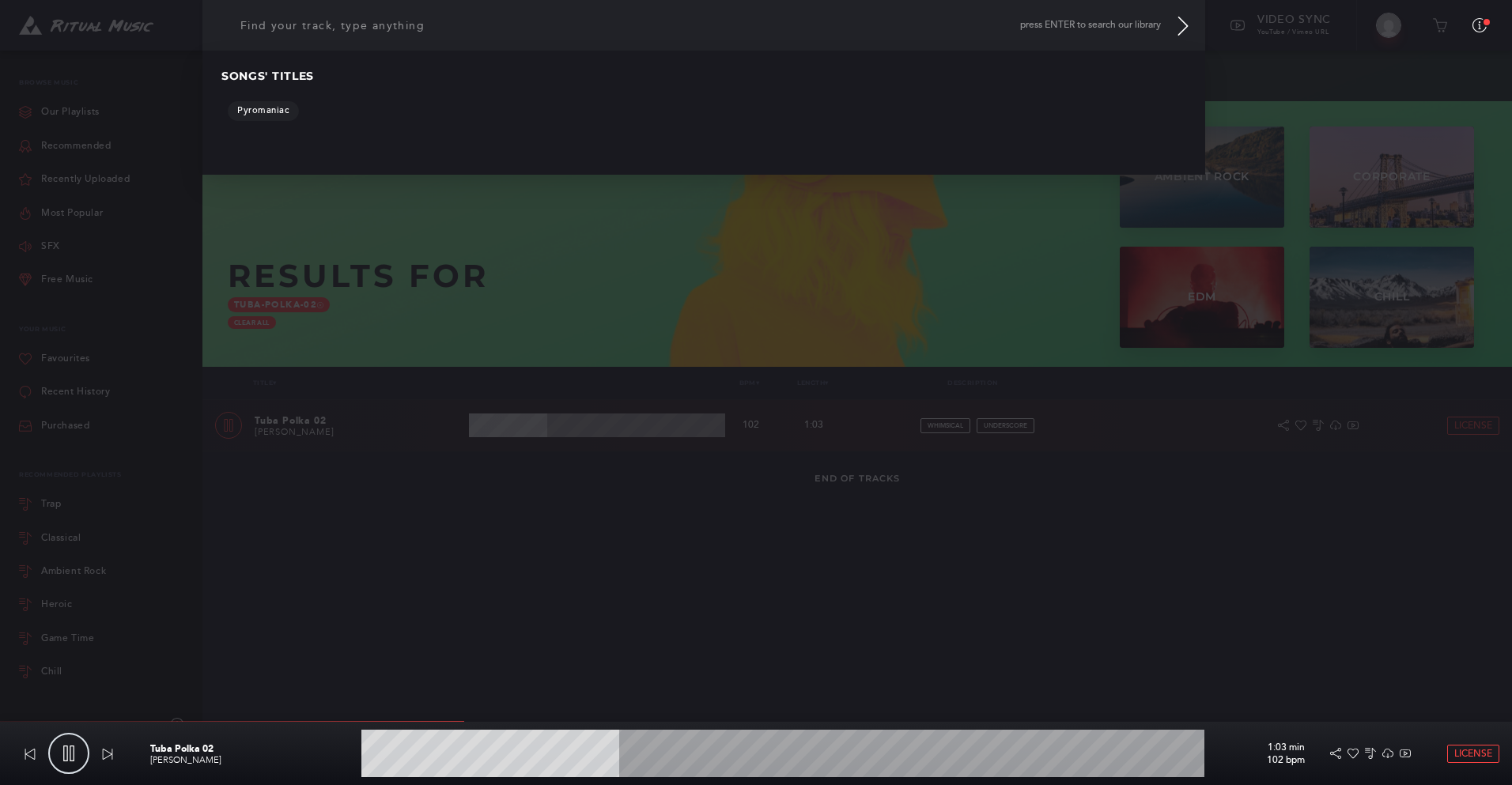
type input "g"
type input "30.85"
type input "gr"
type input "31.06"
type input "gru"
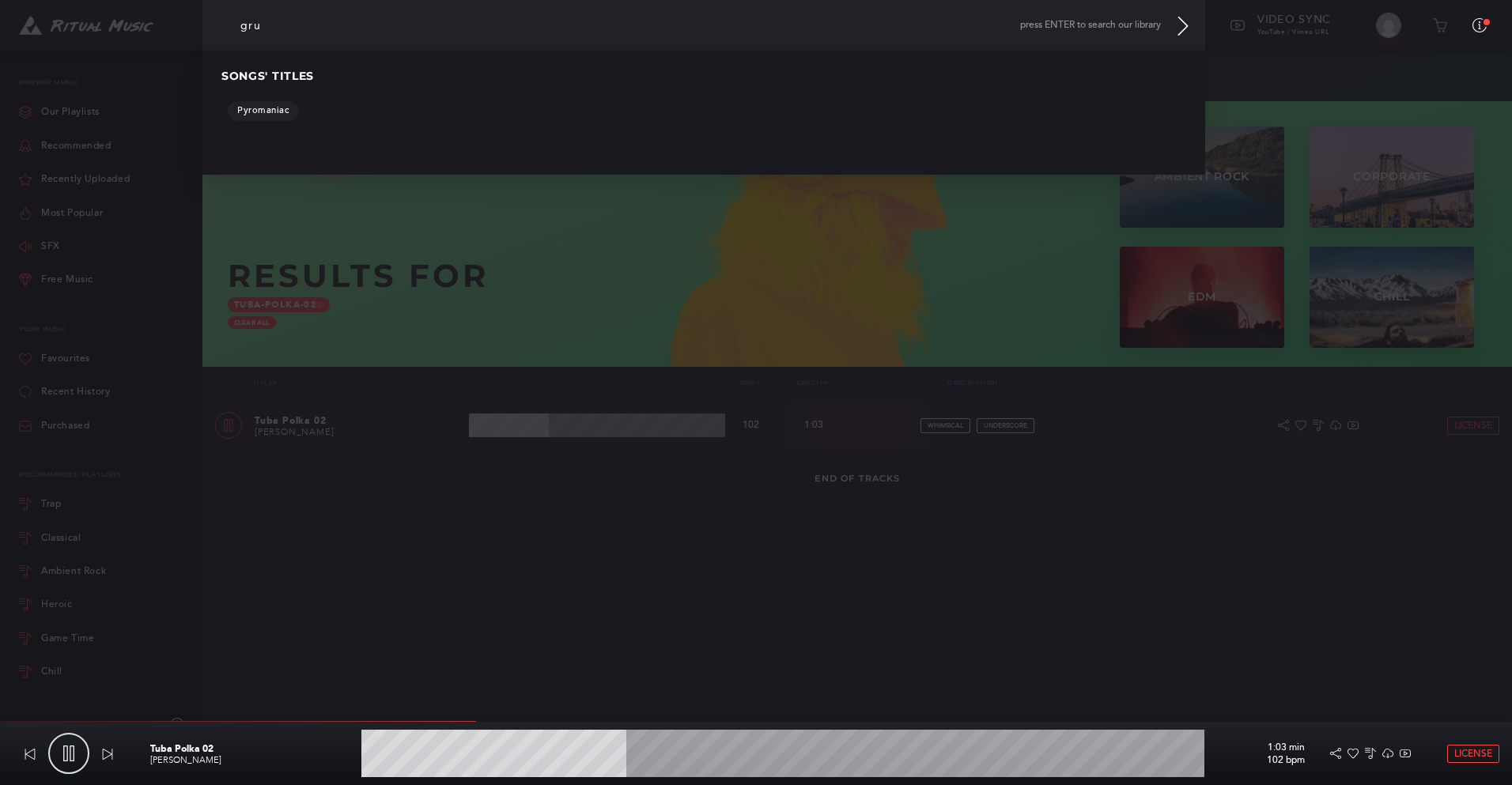
type input "31.71"
type input "gr"
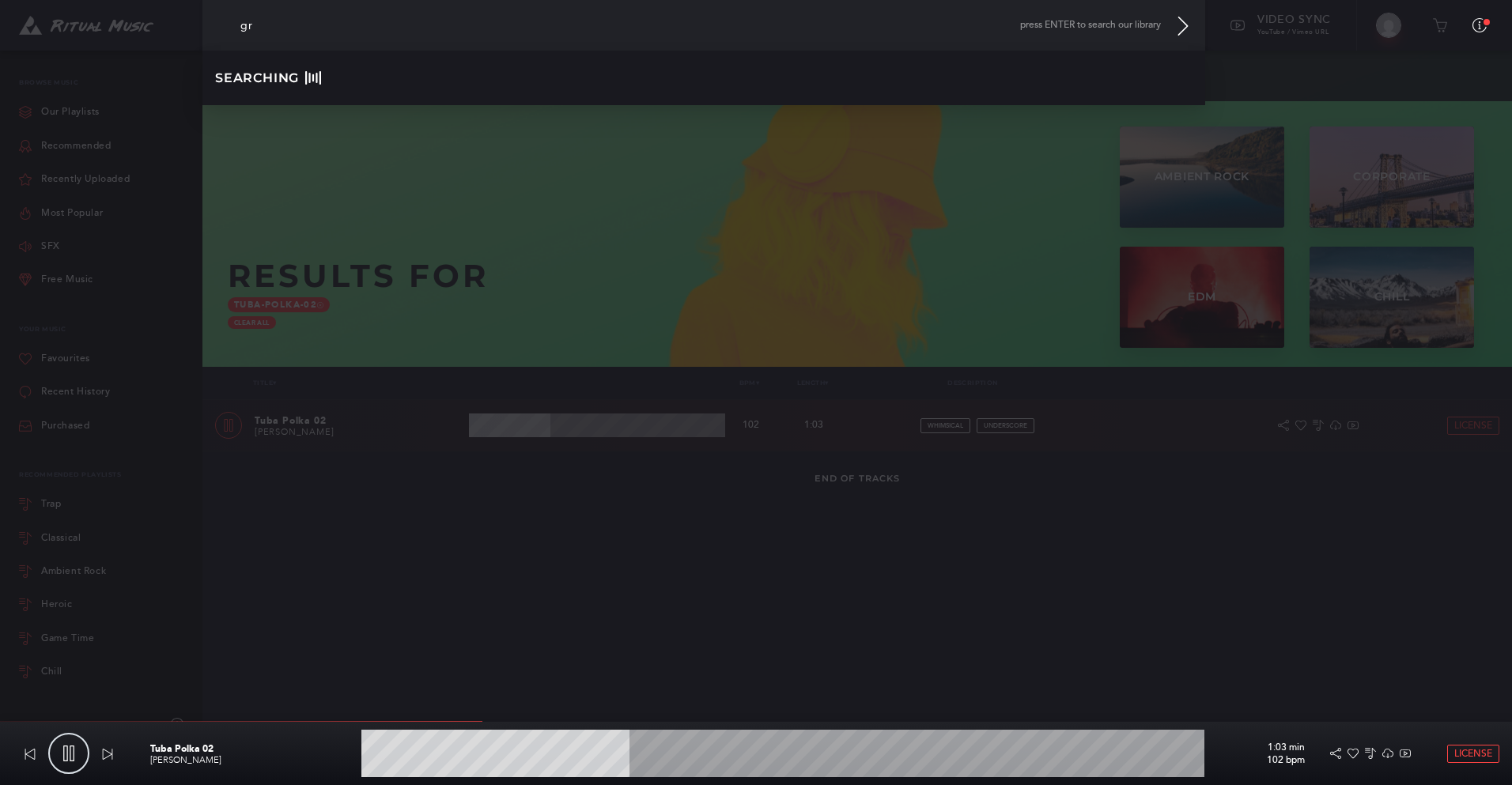
type input "31.95"
type input "g"
type input "32.09"
type input "gy"
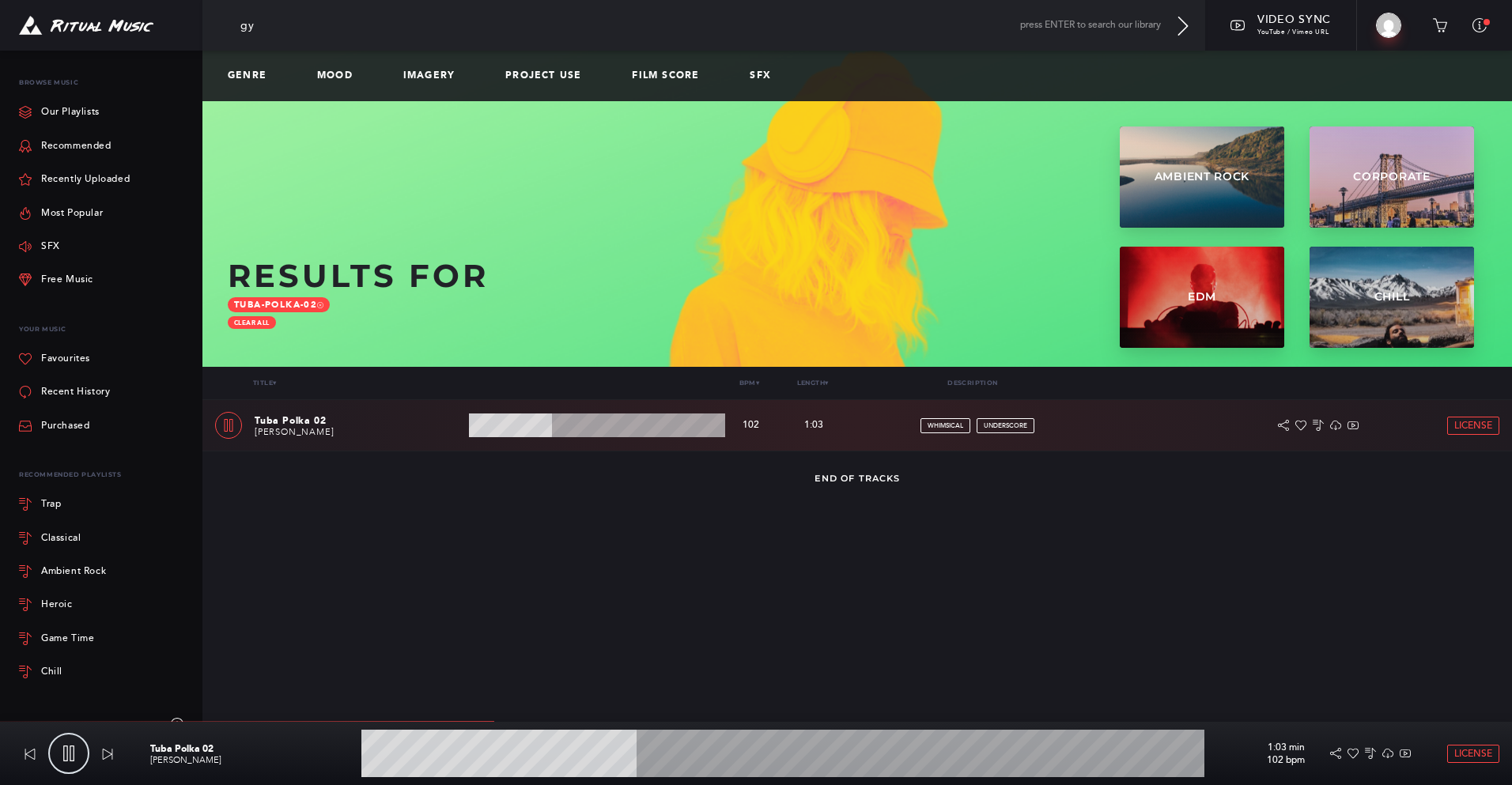
type input "32.95"
type input "gyp"
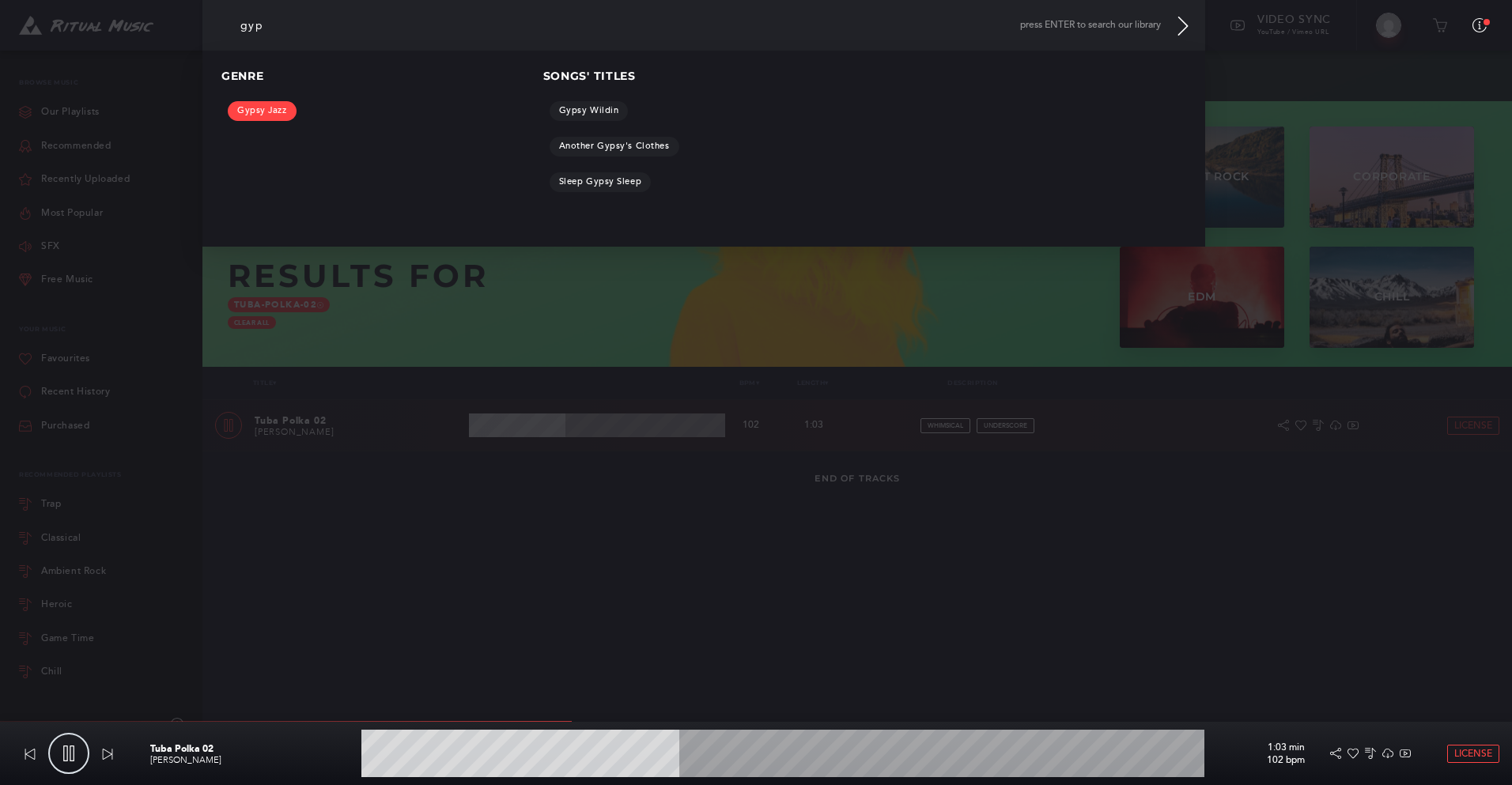
type input "38.19"
type input "gyp"
type input "38.35"
click at [245, 114] on link "Gypsy Jazz" at bounding box center [262, 111] width 69 height 20
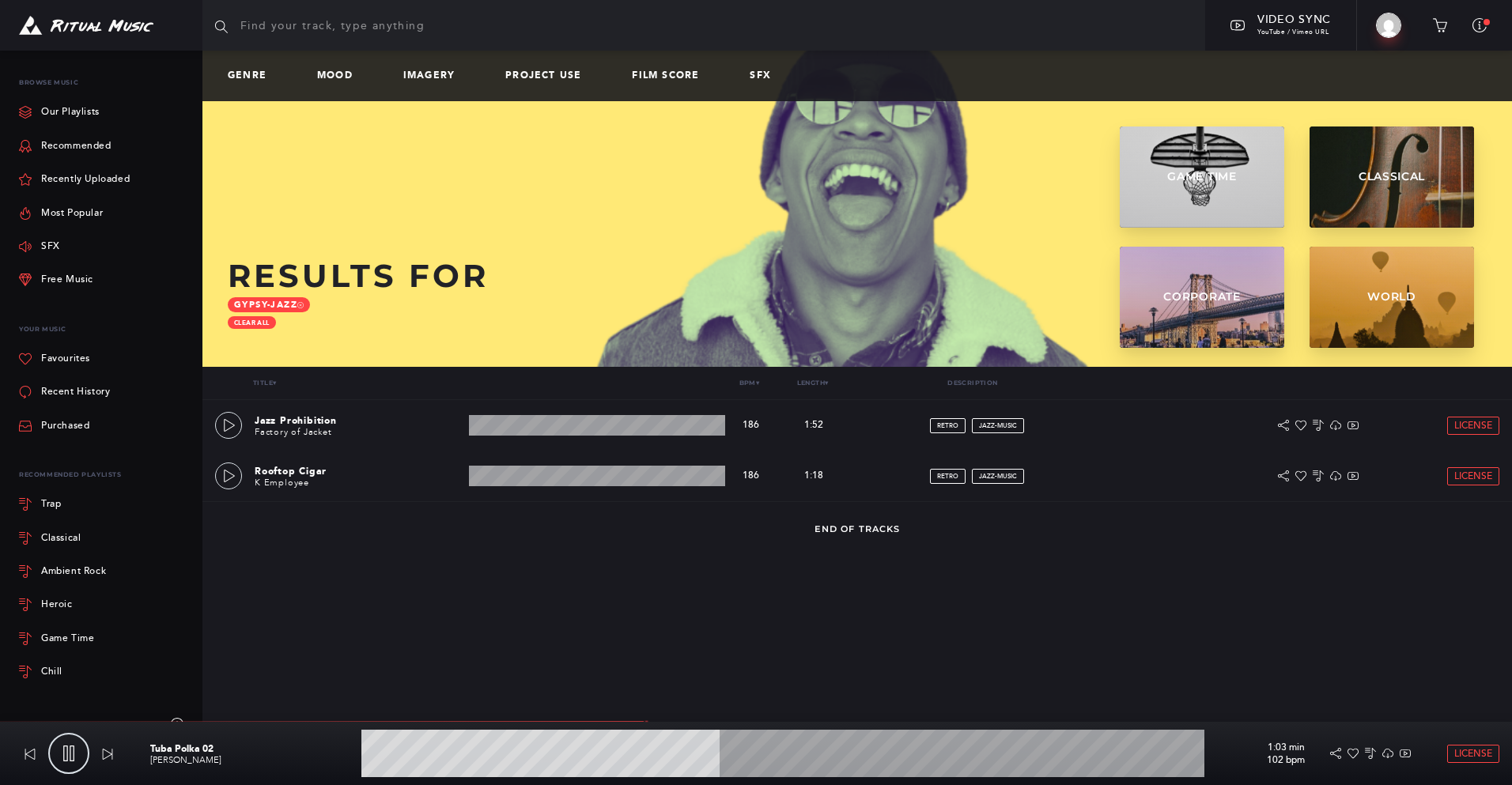
drag, startPoint x: 72, startPoint y: 754, endPoint x: 117, endPoint y: 706, distance: 65.8
click at [72, 754] on icon at bounding box center [69, 754] width 16 height 16
click at [228, 415] on link at bounding box center [229, 425] width 27 height 27
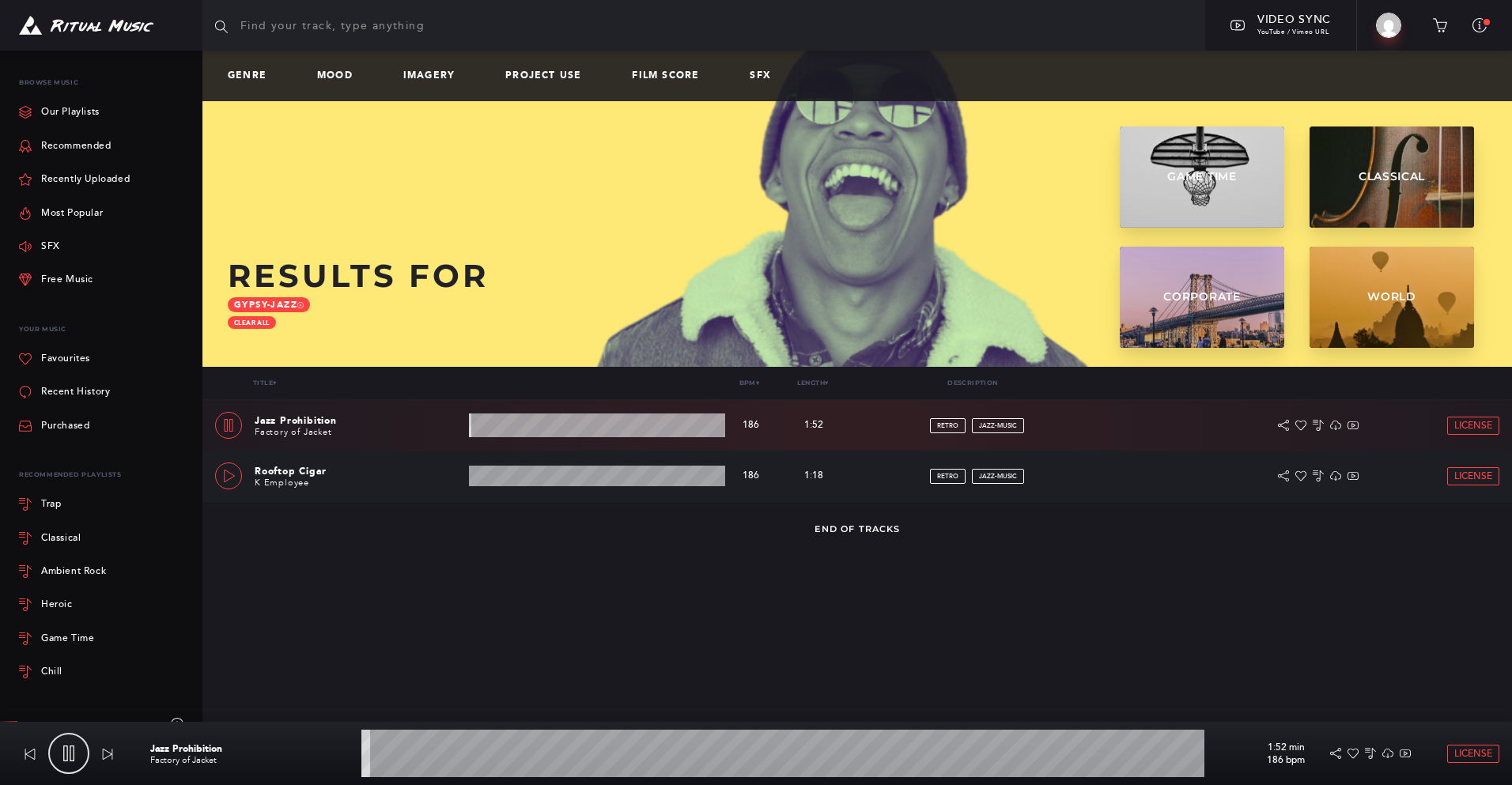
click at [227, 474] on icon at bounding box center [229, 475] width 12 height 12
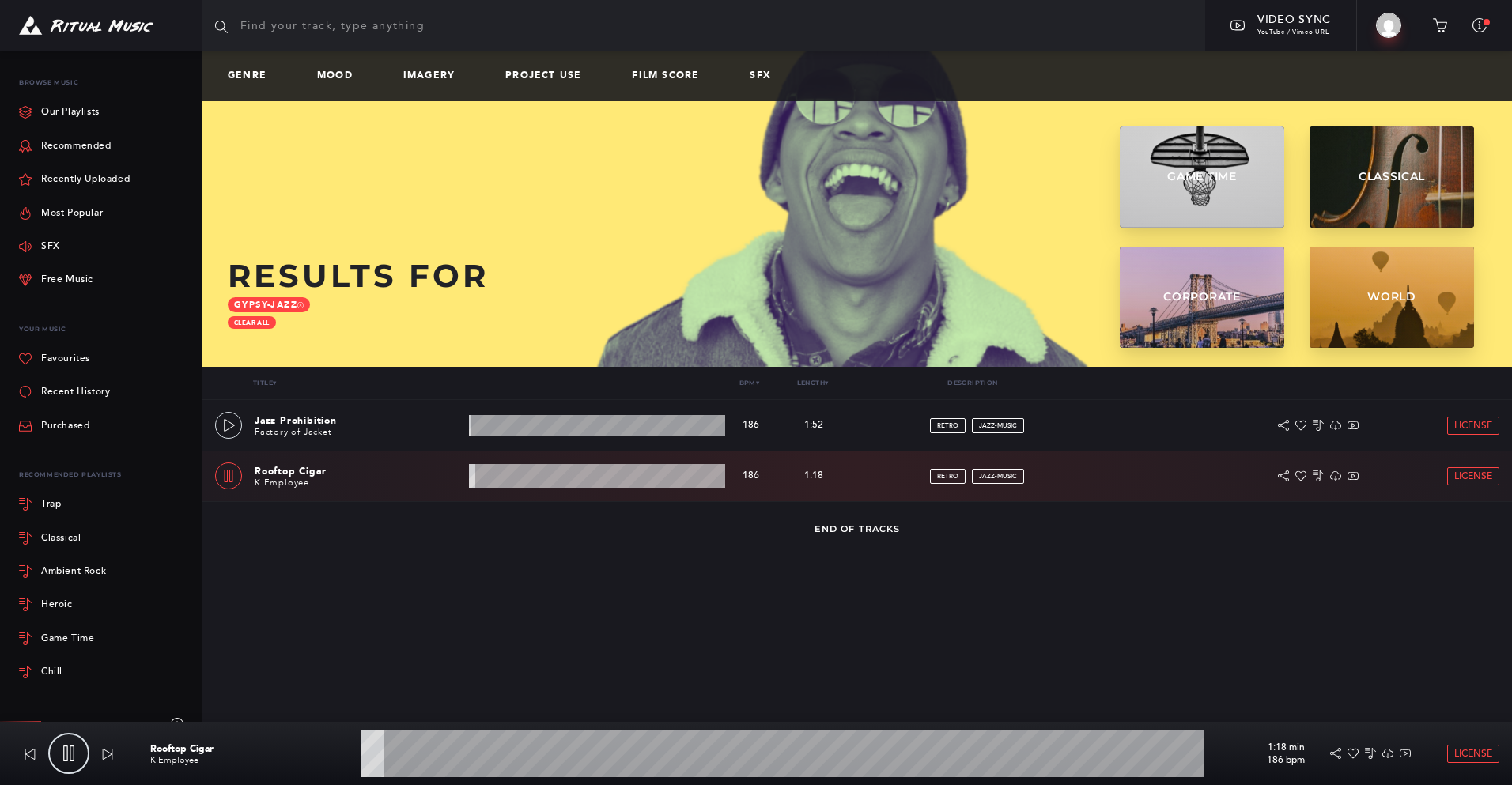
drag, startPoint x: 223, startPoint y: 476, endPoint x: 299, endPoint y: 399, distance: 108.2
click at [224, 476] on icon at bounding box center [228, 475] width 12 height 12
type input "2.93"
